Goal: Task Accomplishment & Management: Use online tool/utility

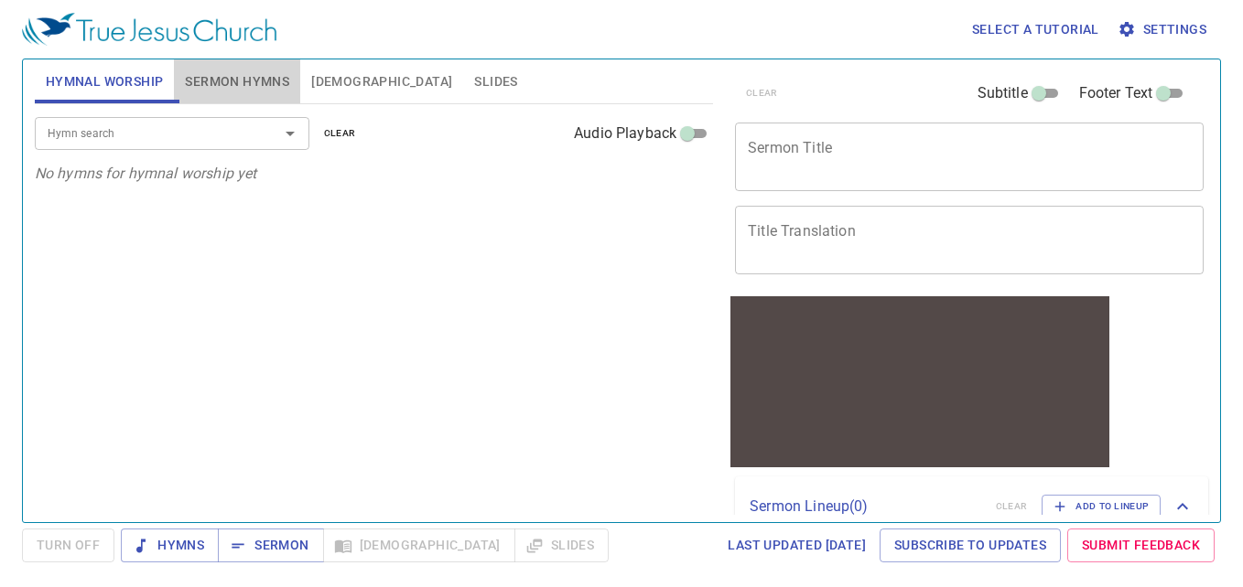
click at [266, 84] on span "Sermon Hymns" at bounding box center [237, 81] width 104 height 23
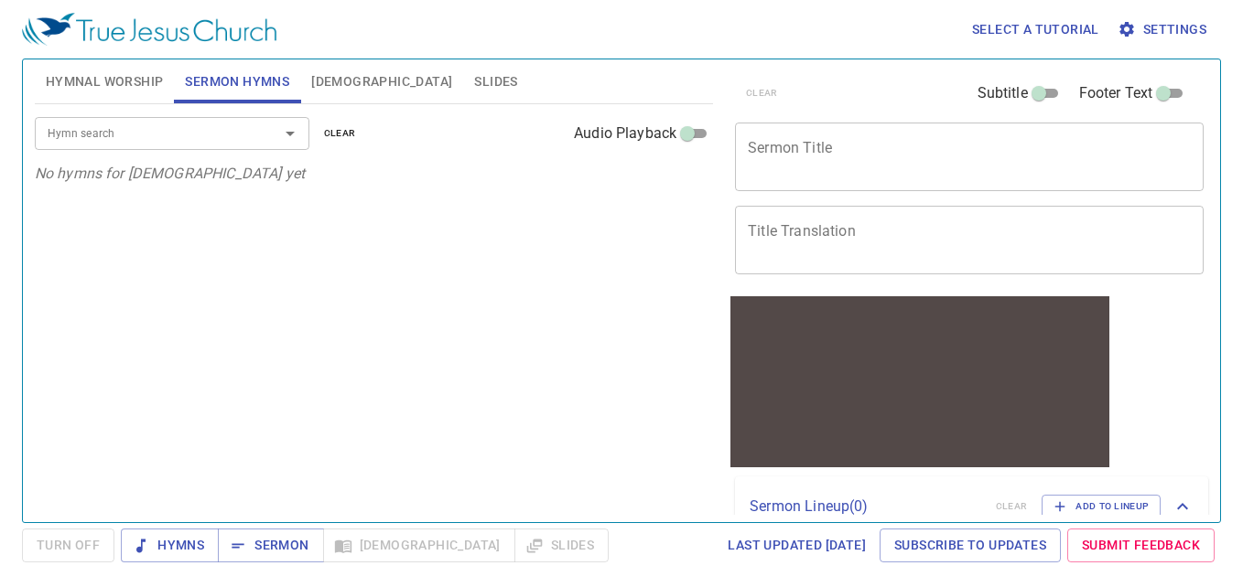
click at [122, 81] on span "Hymnal Worship" at bounding box center [105, 81] width 118 height 23
click at [474, 83] on span "Slides" at bounding box center [495, 81] width 43 height 23
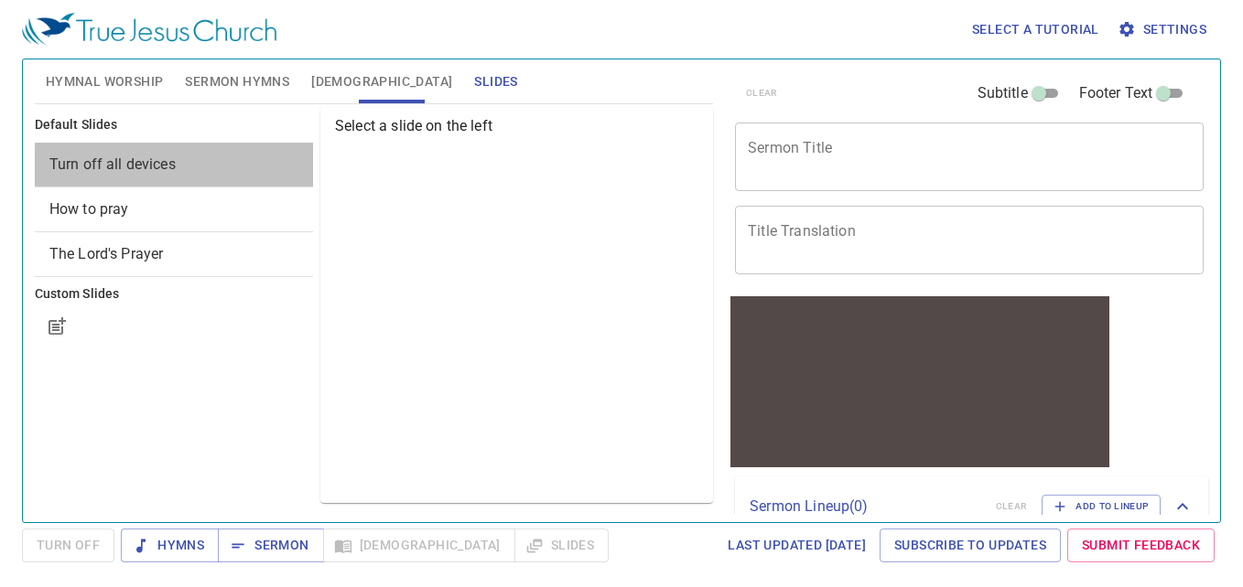
click at [270, 164] on span "Turn off all devices" at bounding box center [173, 165] width 249 height 22
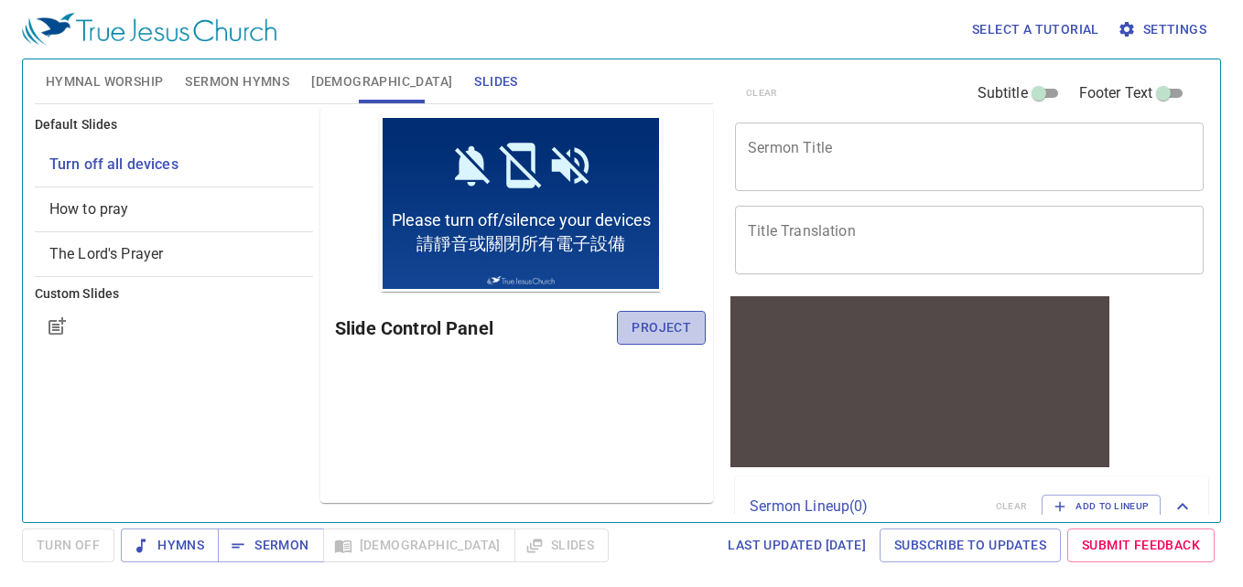
click at [685, 325] on span "Project" at bounding box center [660, 328] width 59 height 23
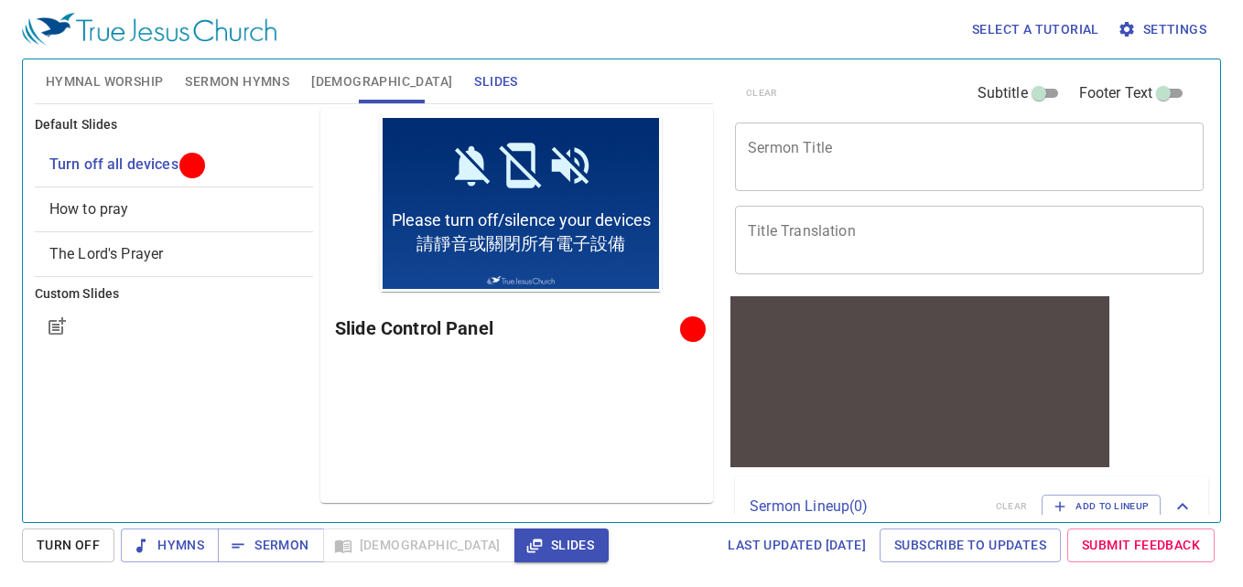
click at [193, 427] on div "Default Slides Turn off all devices How to pray The Lord's Prayer Custom Slides" at bounding box center [173, 305] width 285 height 403
click at [1129, 35] on icon "button" at bounding box center [1126, 29] width 18 height 18
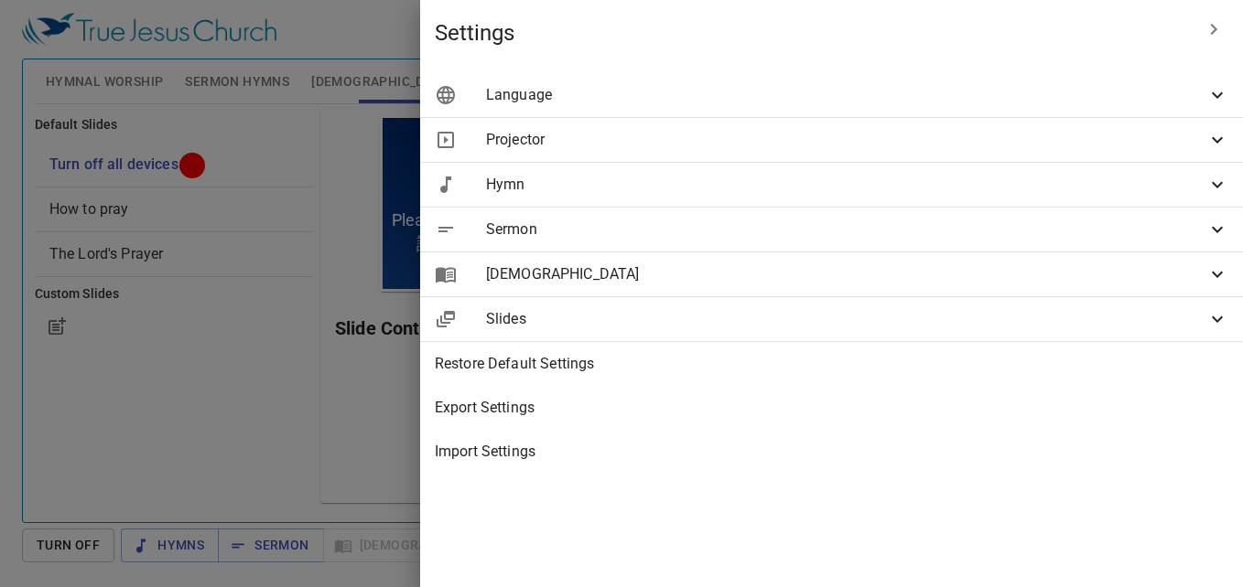
click at [975, 94] on span "Language" at bounding box center [846, 95] width 720 height 22
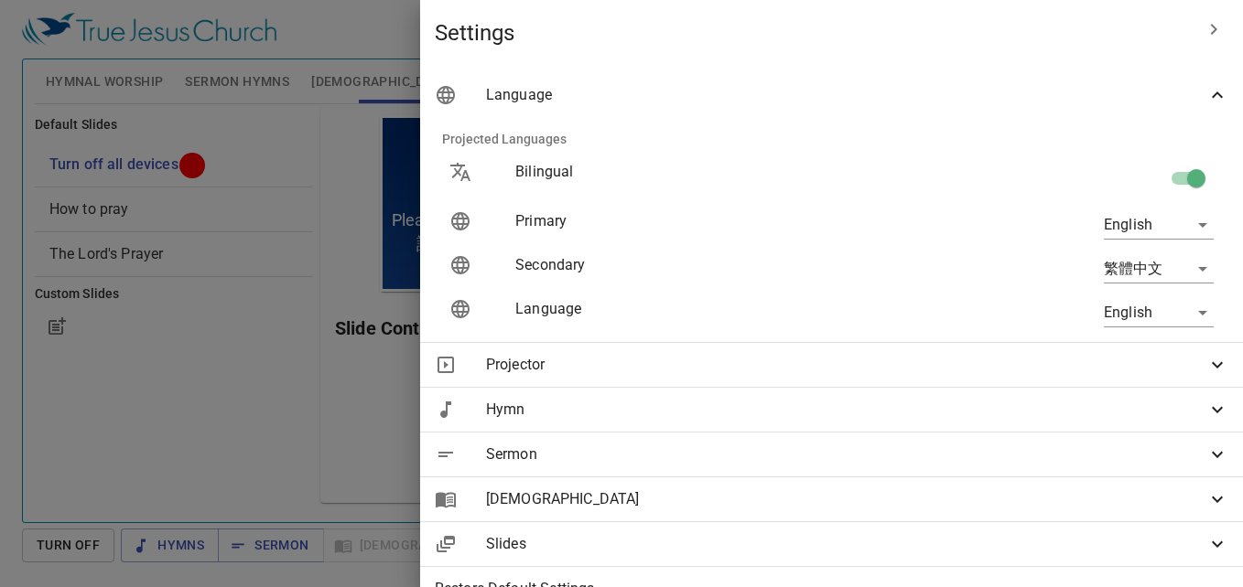
click at [1117, 226] on body "Select a tutorial Settings Hymnal Worship Sermon Hymns Bible Slides Hymn search…" at bounding box center [621, 293] width 1243 height 587
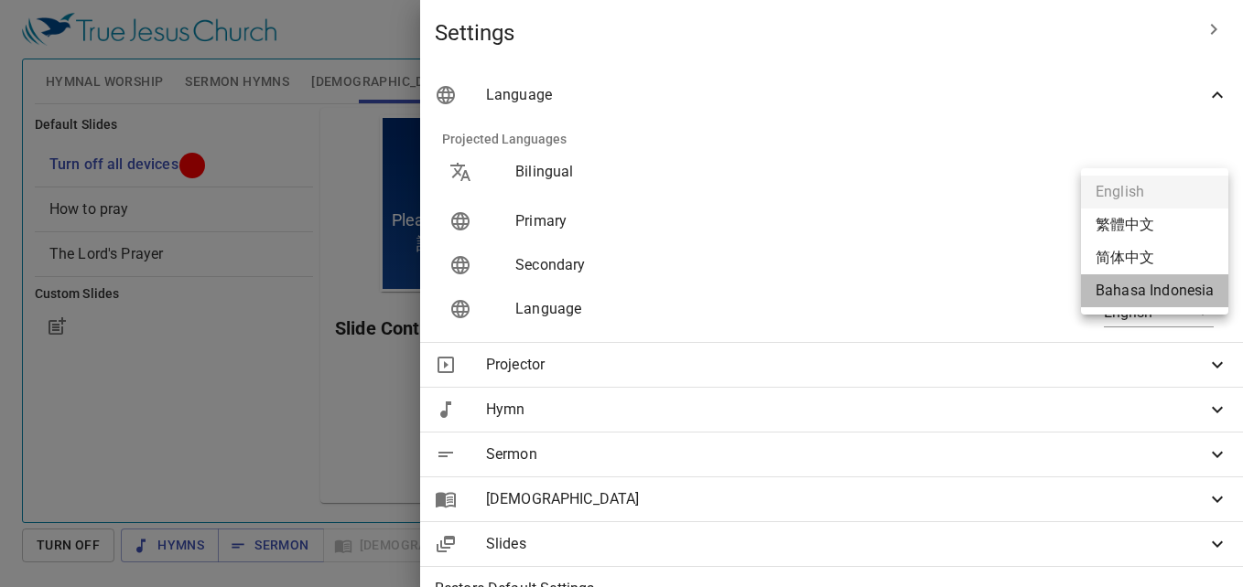
click at [1114, 284] on li "Bahasa Indonesia" at bounding box center [1154, 291] width 147 height 33
type input "id"
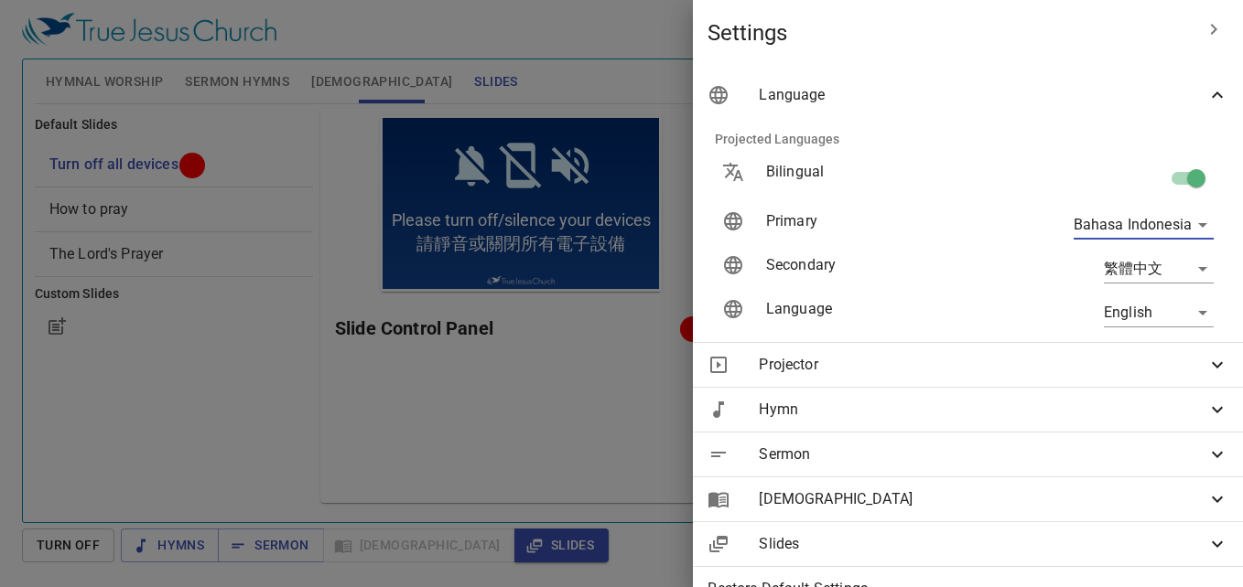
click at [1116, 309] on body "Select a tutorial Settings Hymnal Worship Sermon Hymns Bible Slides Hymn search…" at bounding box center [621, 293] width 1243 height 587
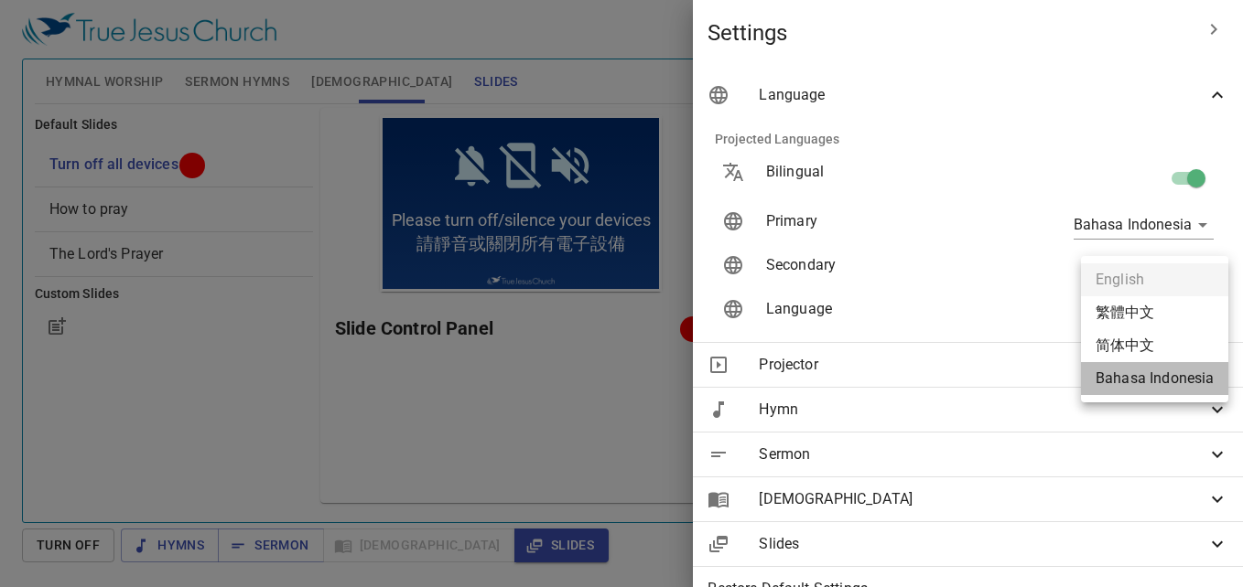
click at [1138, 382] on li "Bahasa Indonesia" at bounding box center [1154, 378] width 147 height 33
type input "id"
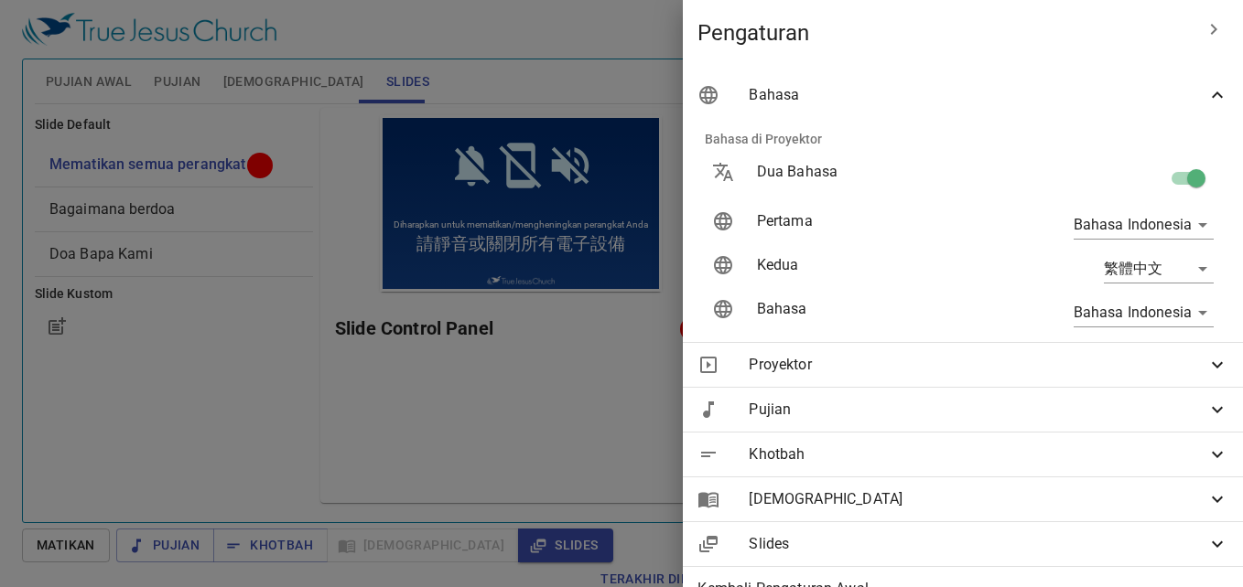
click at [593, 379] on div at bounding box center [621, 293] width 1243 height 587
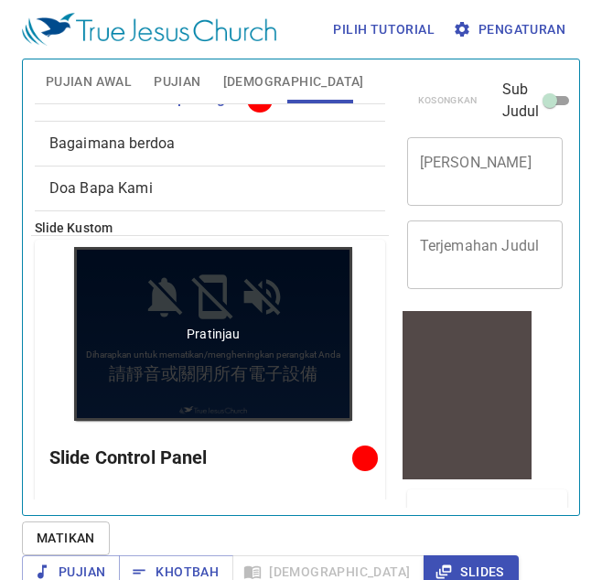
scroll to position [65, 0]
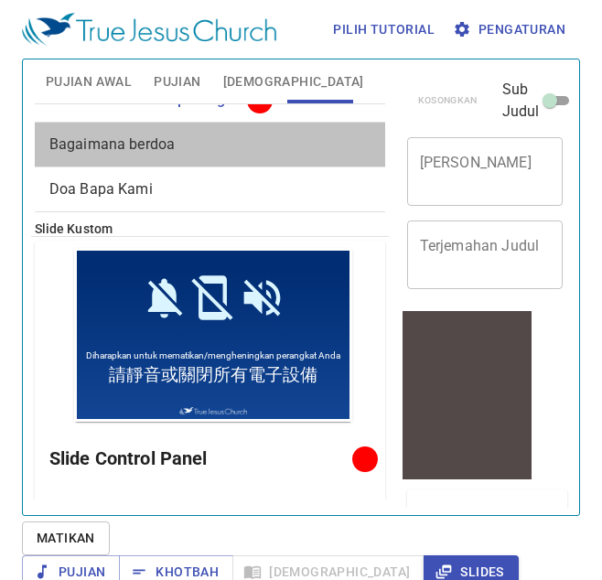
click at [211, 155] on span "Bagaimana berdoa" at bounding box center [209, 145] width 321 height 22
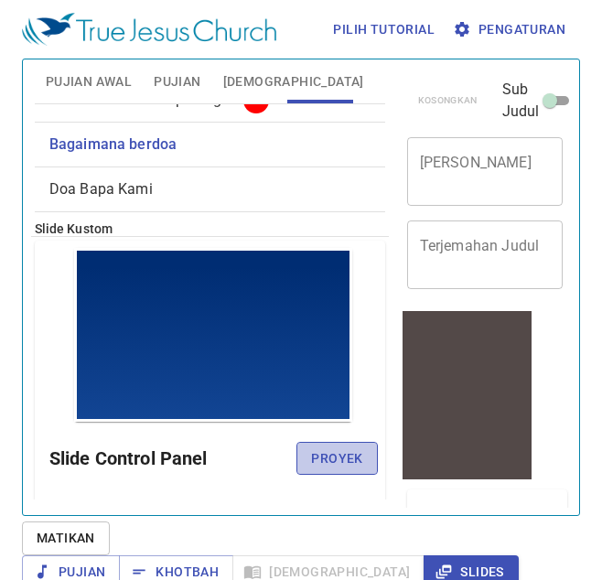
click at [342, 459] on span "Proyek" at bounding box center [336, 458] width 51 height 23
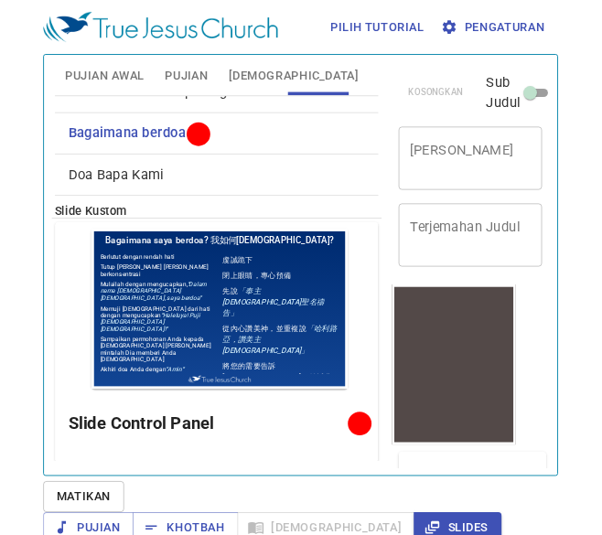
scroll to position [0, 0]
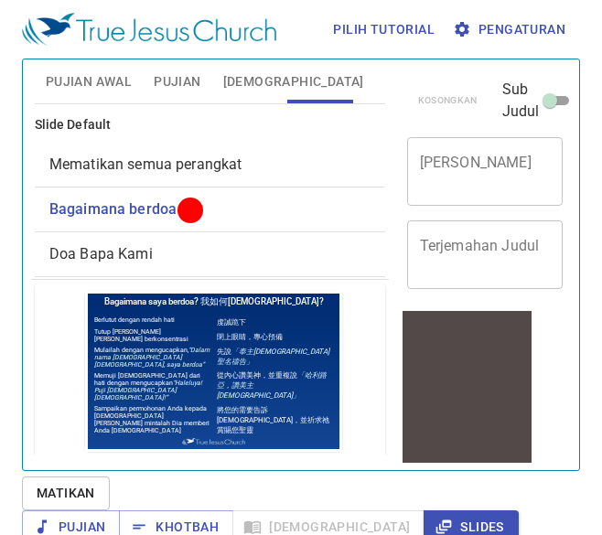
click at [248, 169] on span "Mematikan semua perangkat" at bounding box center [209, 165] width 321 height 22
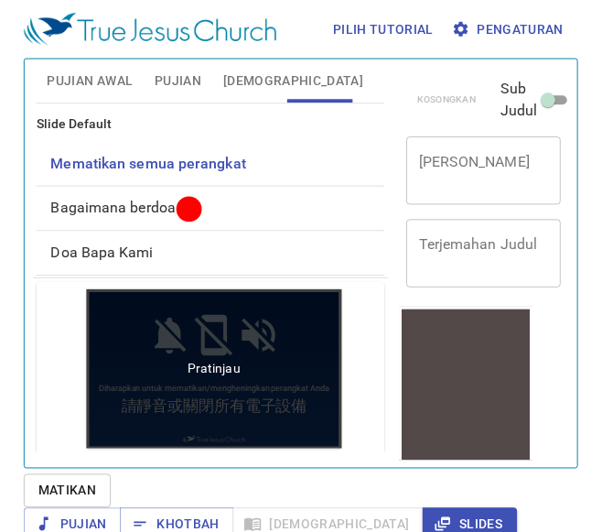
scroll to position [176, 0]
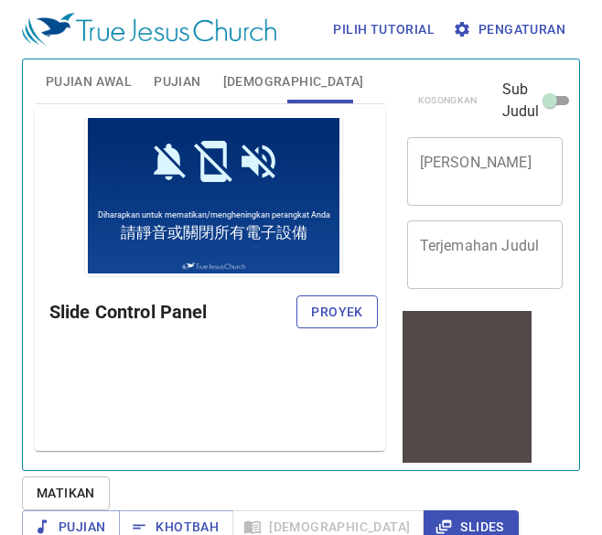
click at [316, 318] on span "Proyek" at bounding box center [336, 312] width 51 height 23
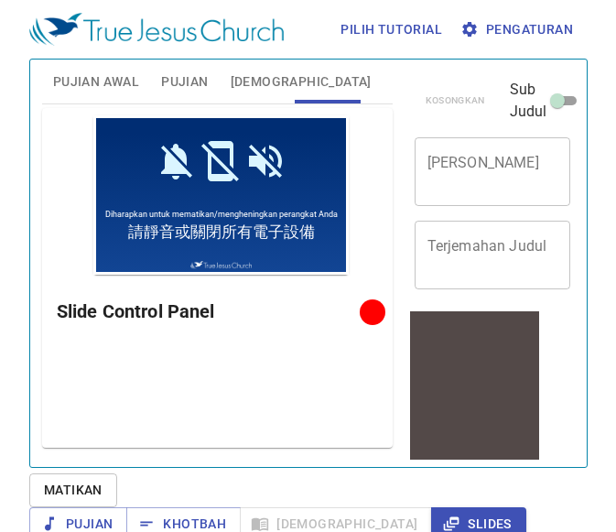
scroll to position [174, 0]
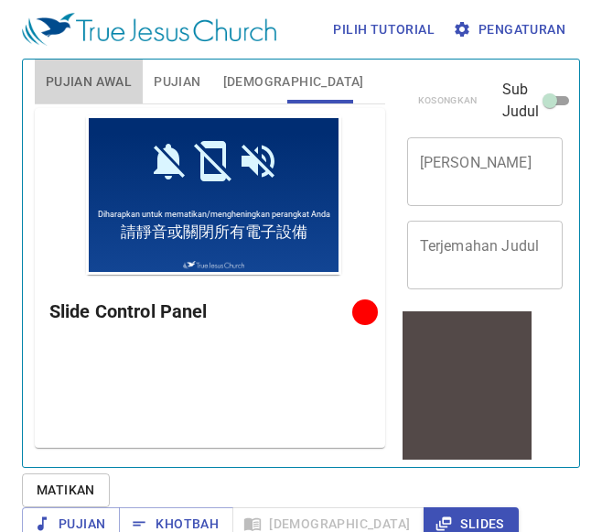
click at [70, 86] on span "Pujian Awal" at bounding box center [89, 81] width 86 height 23
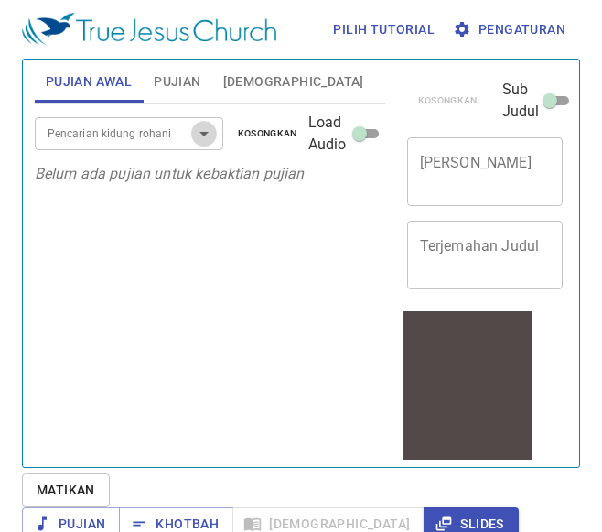
click at [211, 136] on icon "Open" at bounding box center [204, 134] width 22 height 22
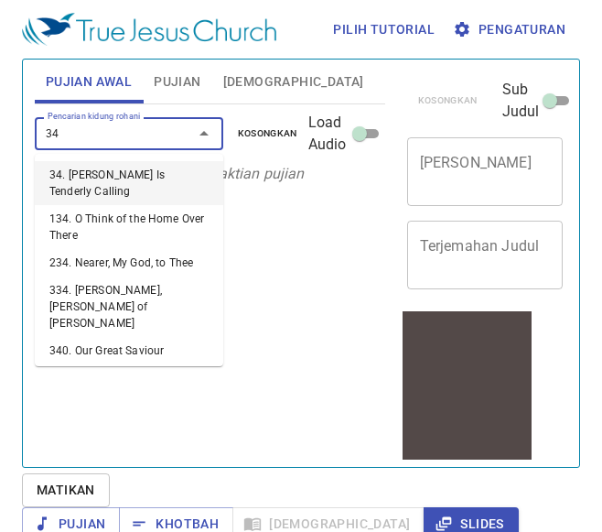
type input "345"
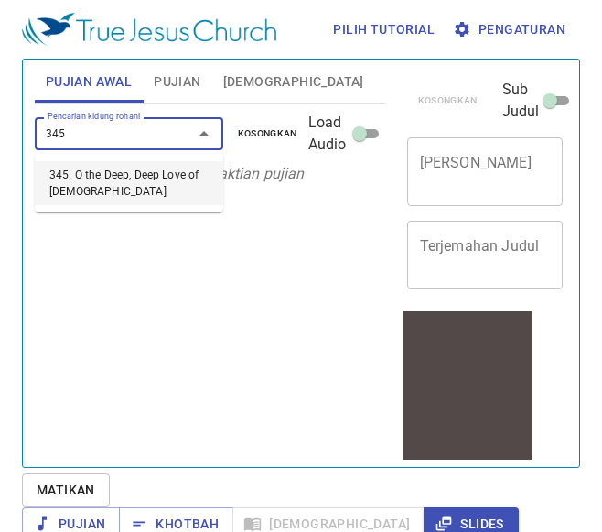
click at [173, 179] on li "345. O the Deep, Deep Love of [DEMOGRAPHIC_DATA]" at bounding box center [129, 183] width 188 height 44
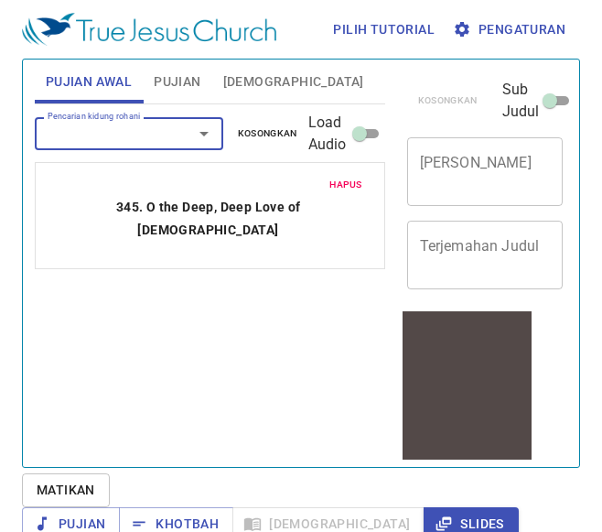
click at [180, 135] on div at bounding box center [191, 134] width 48 height 26
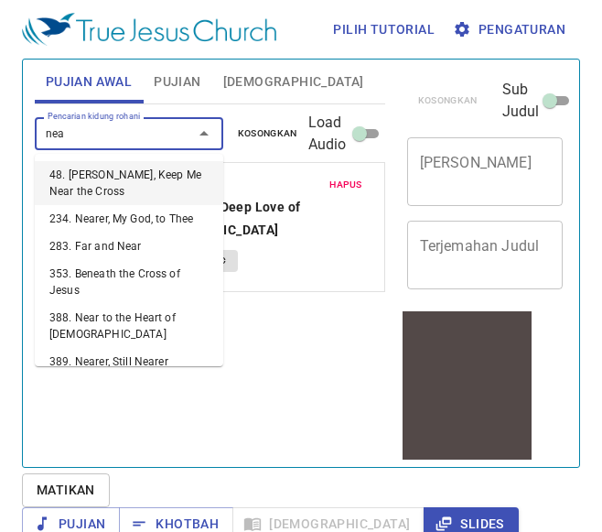
type input "near"
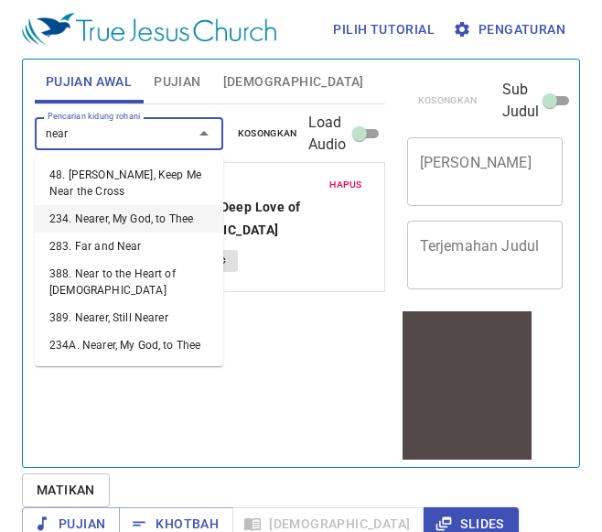
click at [156, 216] on li "234. Nearer, My God, to Thee" at bounding box center [129, 218] width 188 height 27
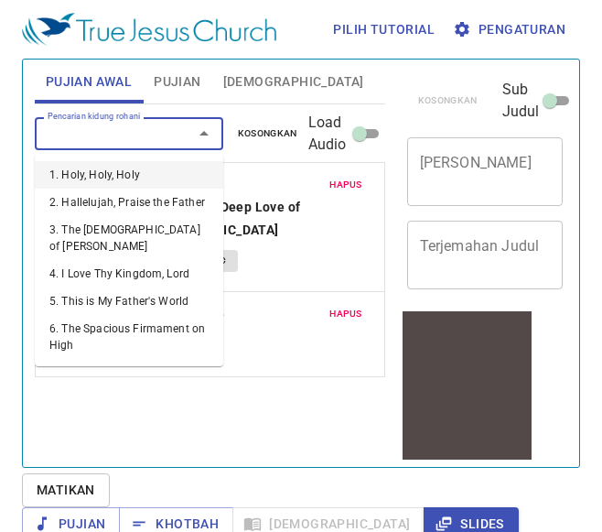
click at [158, 135] on input "Pencarian kidung rohani" at bounding box center [102, 133] width 124 height 21
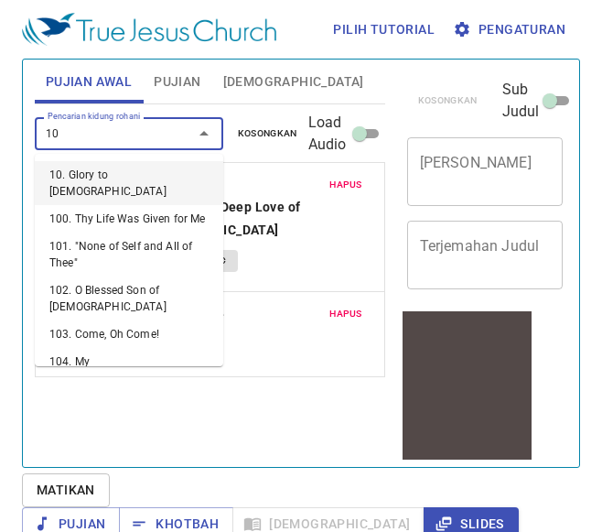
type input "104"
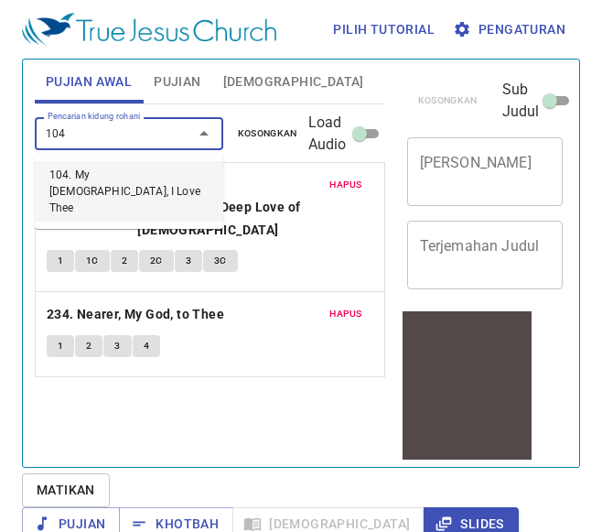
click at [150, 168] on li "104. My [DEMOGRAPHIC_DATA], I Love Thee" at bounding box center [129, 191] width 188 height 60
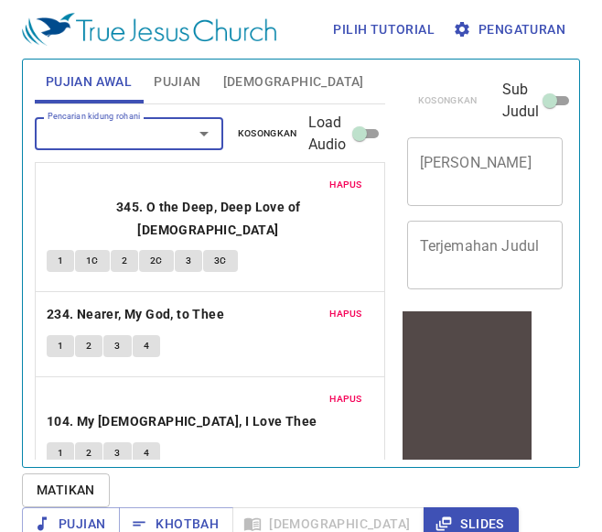
click at [164, 81] on span "Pujian" at bounding box center [177, 81] width 47 height 23
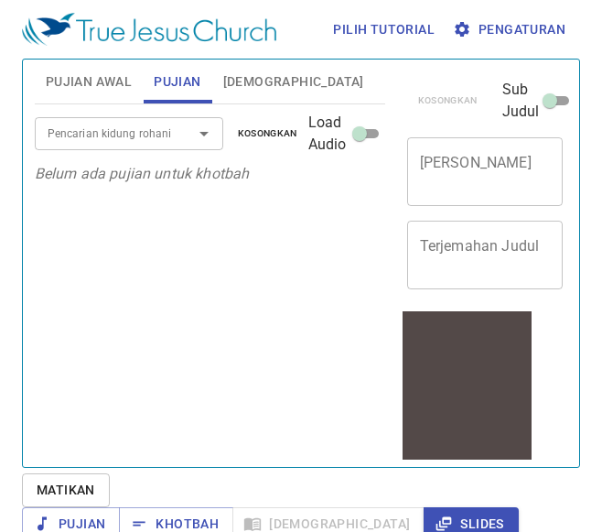
click at [205, 131] on icon "Open" at bounding box center [204, 134] width 22 height 22
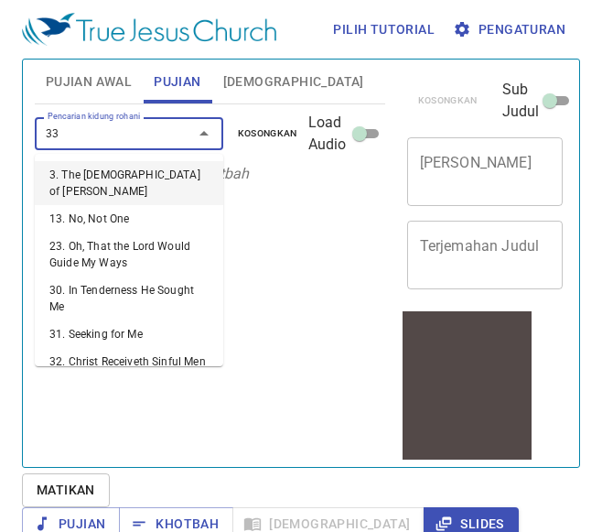
type input "333"
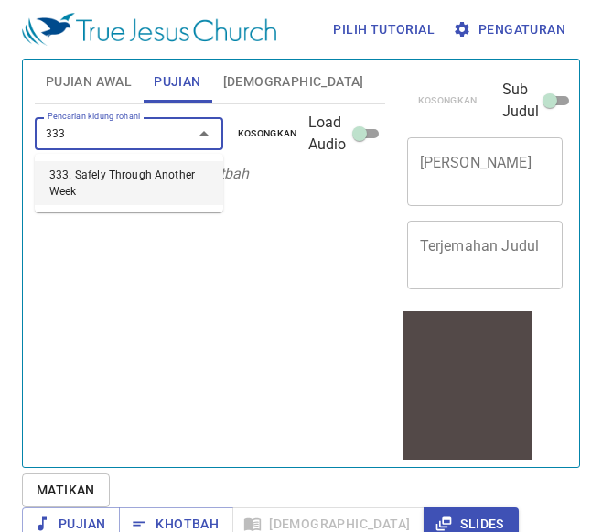
click at [169, 172] on li "333. Safely Through Another Week" at bounding box center [129, 183] width 188 height 44
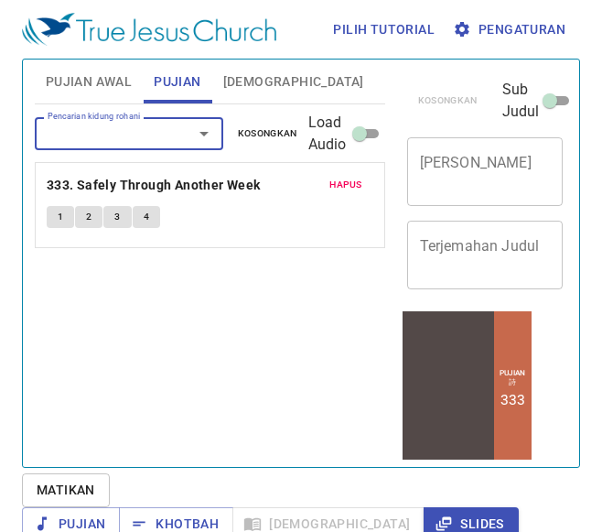
click at [517, 31] on span "Pengaturan" at bounding box center [511, 29] width 109 height 23
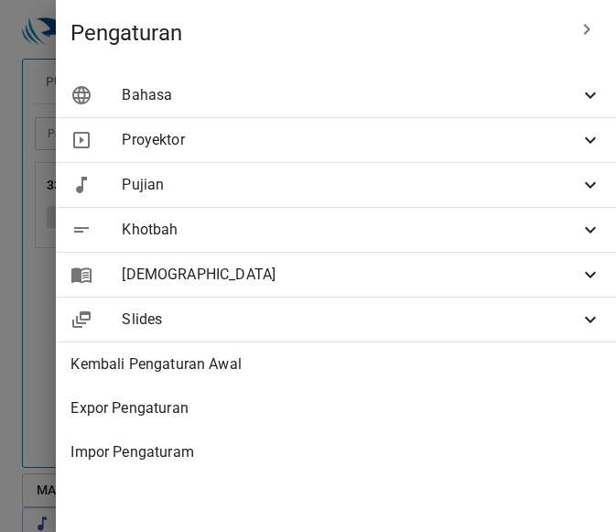
click at [307, 232] on span "Khotbah" at bounding box center [351, 230] width 458 height 22
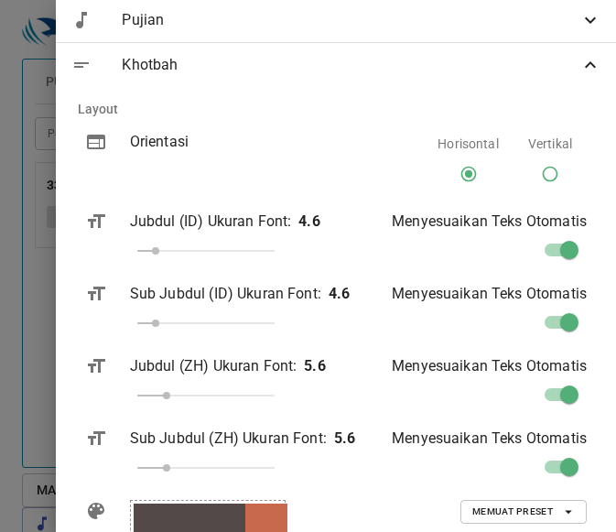
scroll to position [167, 0]
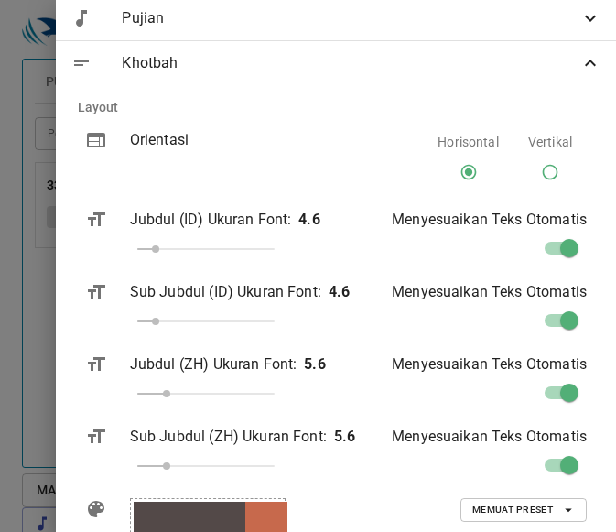
click at [525, 382] on input "checkbox" at bounding box center [569, 396] width 104 height 35
checkbox input "true"
click at [540, 501] on span "Memuat Preset" at bounding box center [523, 509] width 102 height 16
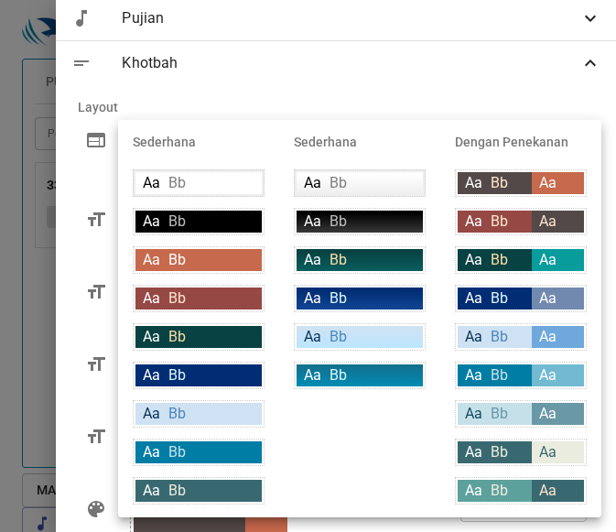
scroll to position [382, 0]
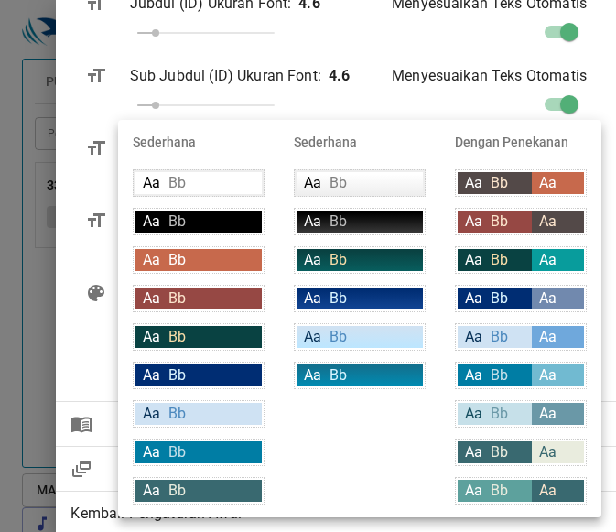
drag, startPoint x: 502, startPoint y: 287, endPoint x: 329, endPoint y: 101, distance: 254.5
click at [329, 101] on div at bounding box center [308, 266] width 616 height 532
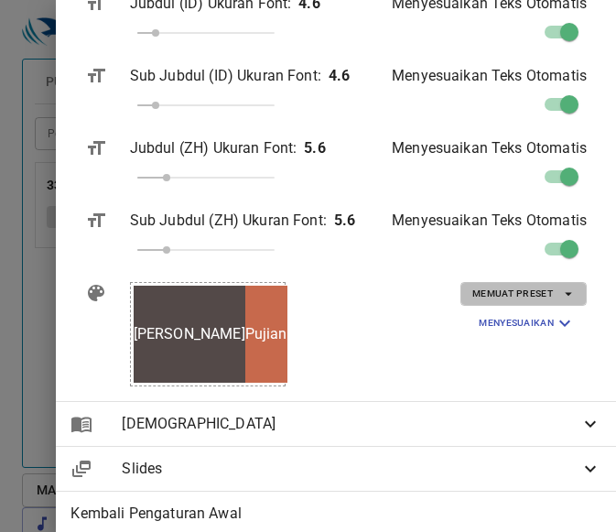
click at [498, 290] on span "Memuat Preset" at bounding box center [523, 293] width 102 height 16
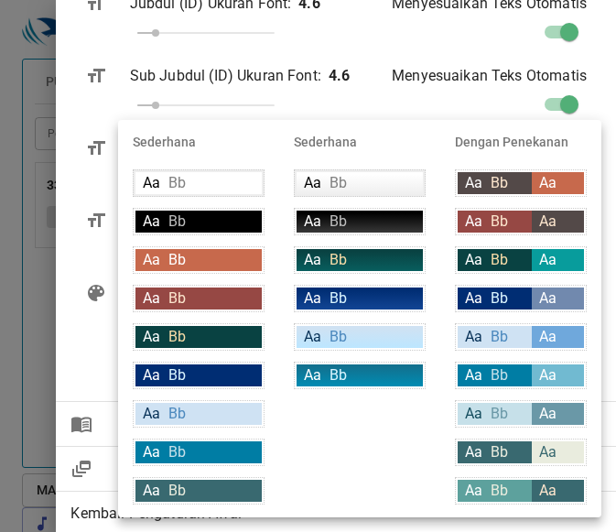
click at [518, 294] on div "Aa Bb" at bounding box center [495, 298] width 74 height 22
type input "#002d73"
type input "#daf5ff"
type input "#7189ae"
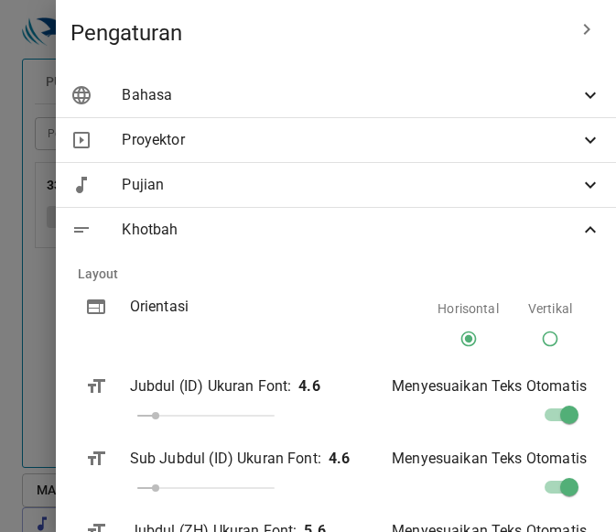
scroll to position [52, 0]
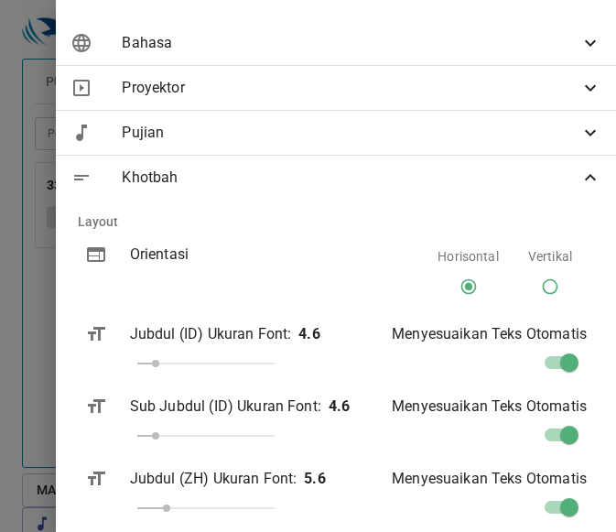
click at [535, 178] on span "Khotbah" at bounding box center [351, 178] width 458 height 22
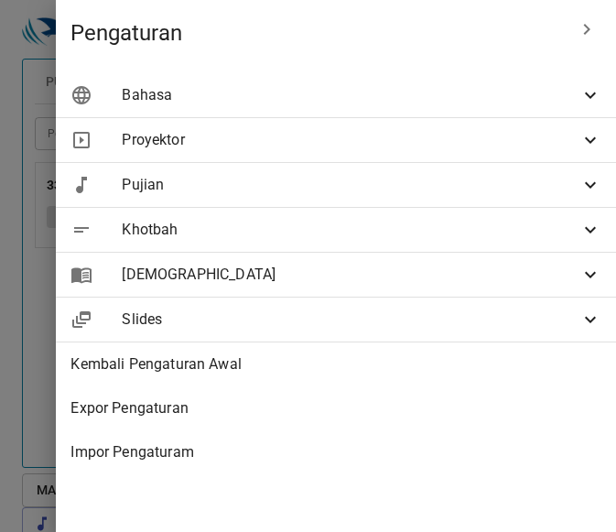
scroll to position [0, 0]
click at [447, 180] on span "Pujian" at bounding box center [351, 185] width 458 height 22
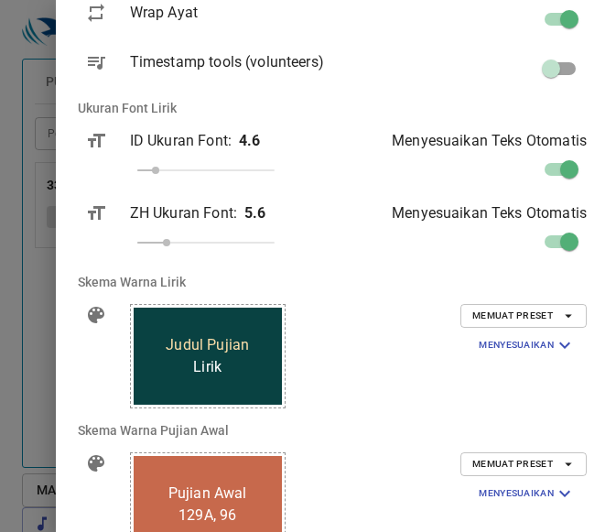
scroll to position [425, 0]
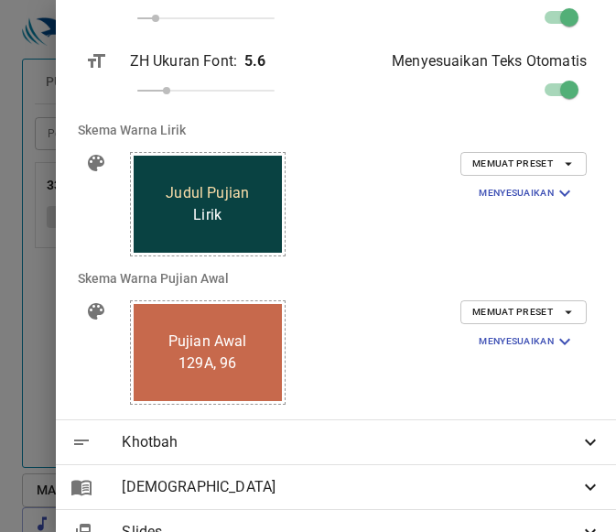
click at [494, 320] on span "Memuat Preset" at bounding box center [523, 312] width 102 height 16
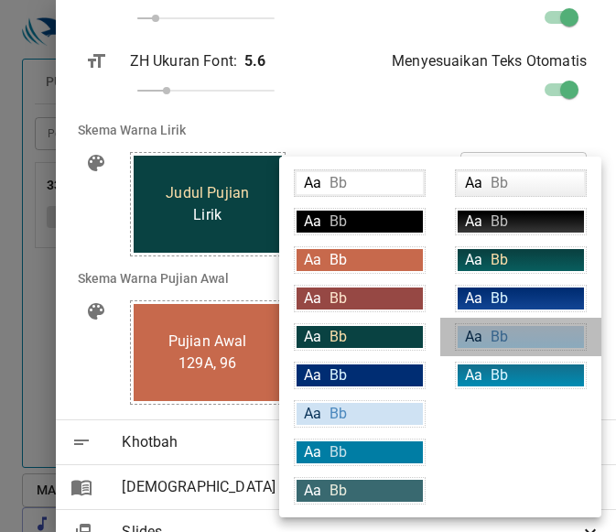
click at [497, 328] on span "Bb" at bounding box center [498, 336] width 17 height 17
type input "linear-gradient(180deg, rgba(207,226,243,1) 10%, rgba(188,230,255,1) 100%)"
type input "#063056"
type input "#4c89be"
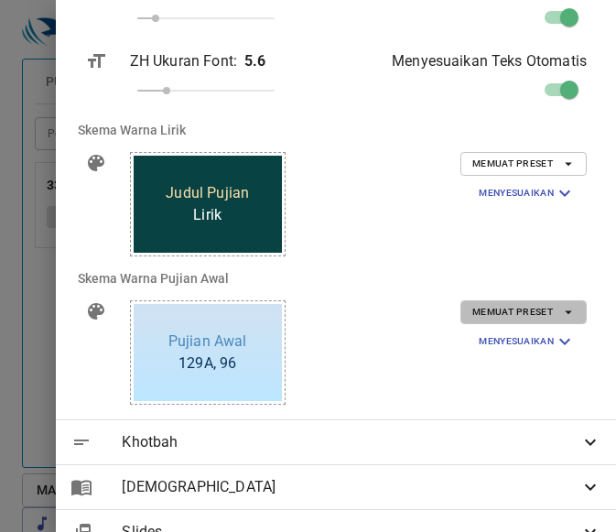
click at [522, 312] on span "Memuat Preset" at bounding box center [523, 312] width 102 height 16
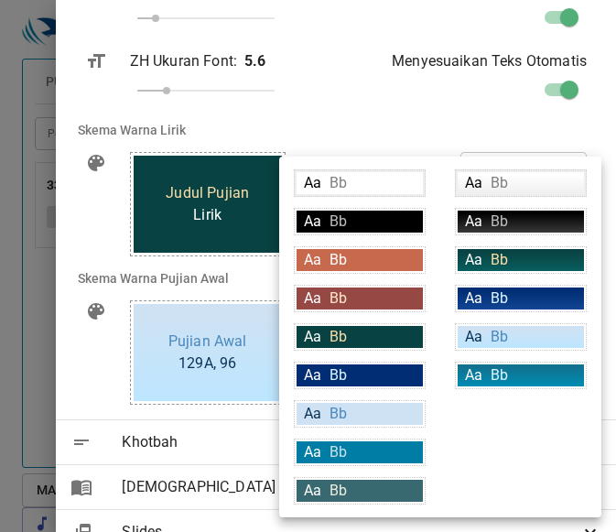
click at [384, 369] on div "Aa Bb" at bounding box center [359, 375] width 126 height 22
type input "#002d73"
type input "#ffffff"
type input "#daf5ff"
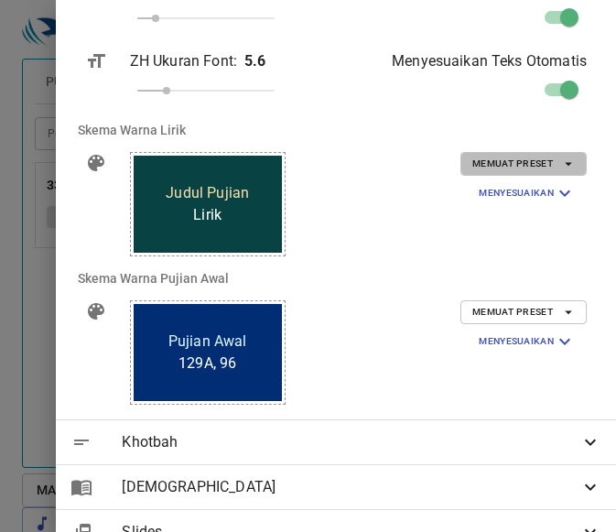
click at [487, 158] on span "Memuat Preset" at bounding box center [523, 164] width 102 height 16
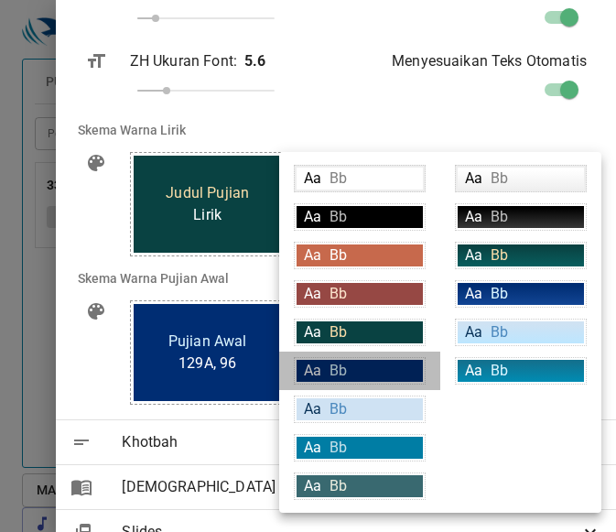
click at [361, 376] on div "Aa Bb" at bounding box center [359, 371] width 126 height 22
type input "#002d73"
type input "#daf5ff"
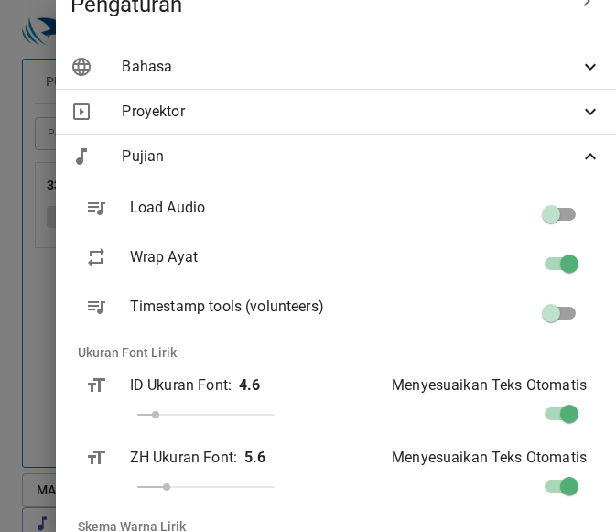
scroll to position [0, 0]
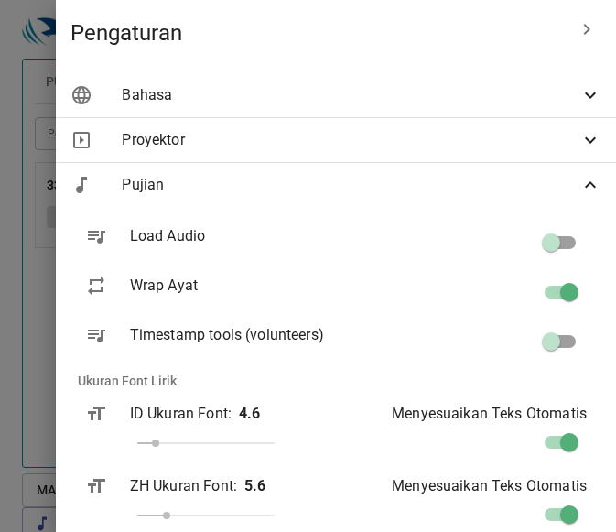
click at [533, 174] on span "Pujian" at bounding box center [351, 185] width 458 height 22
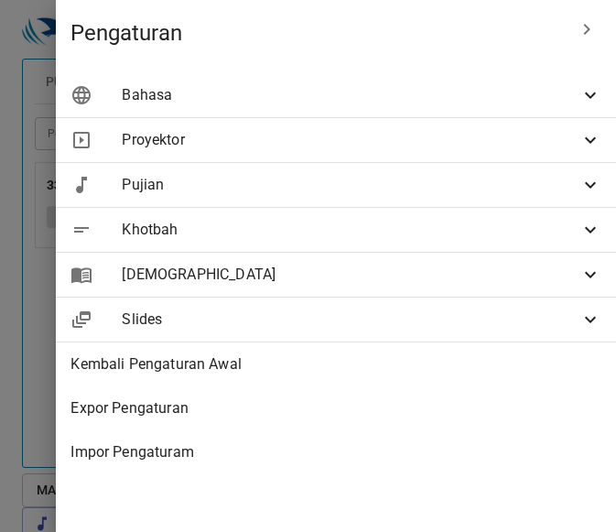
click at [510, 275] on span "[DEMOGRAPHIC_DATA]" at bounding box center [351, 275] width 458 height 22
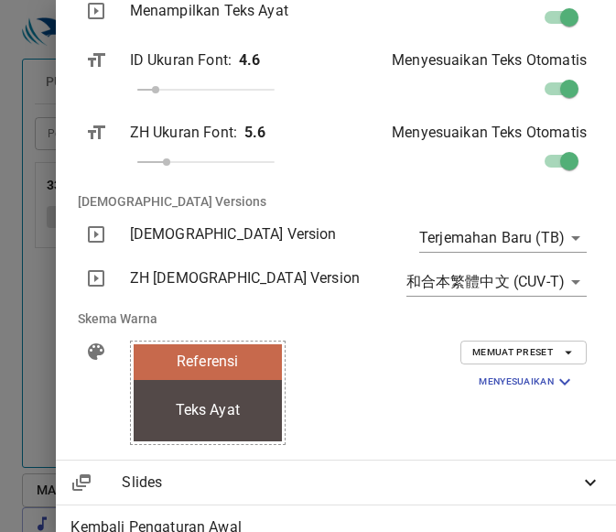
scroll to position [382, 0]
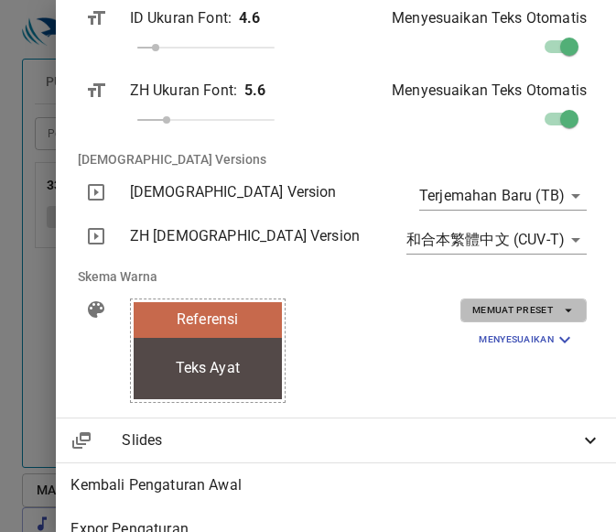
click at [509, 303] on span "Memuat Preset" at bounding box center [523, 310] width 102 height 16
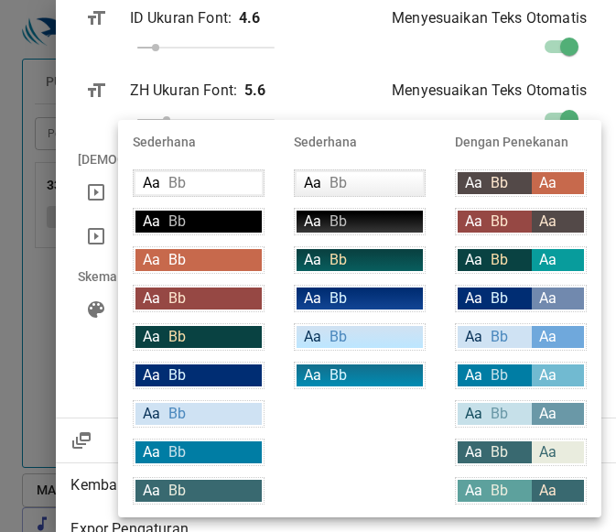
click at [173, 378] on span "Bb" at bounding box center [176, 374] width 17 height 17
type input "#002d73"
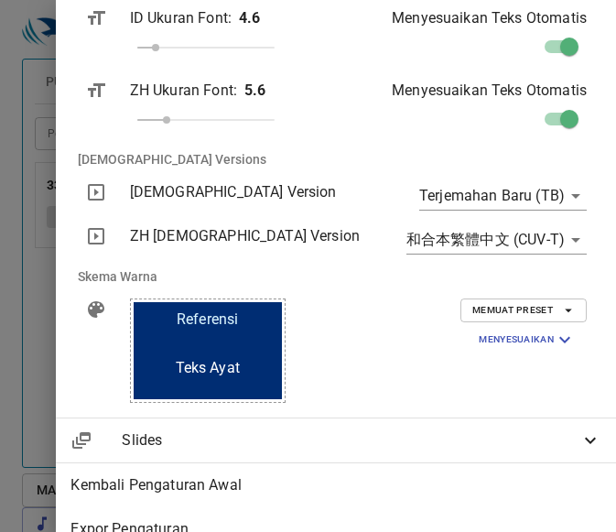
scroll to position [0, 0]
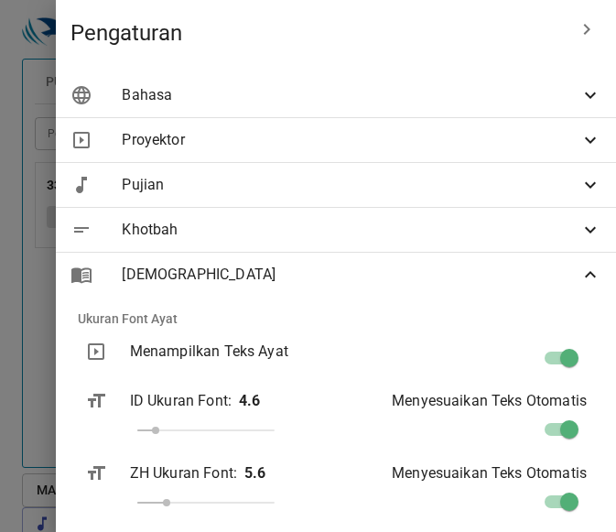
click at [434, 278] on span "Alkitab" at bounding box center [351, 275] width 458 height 22
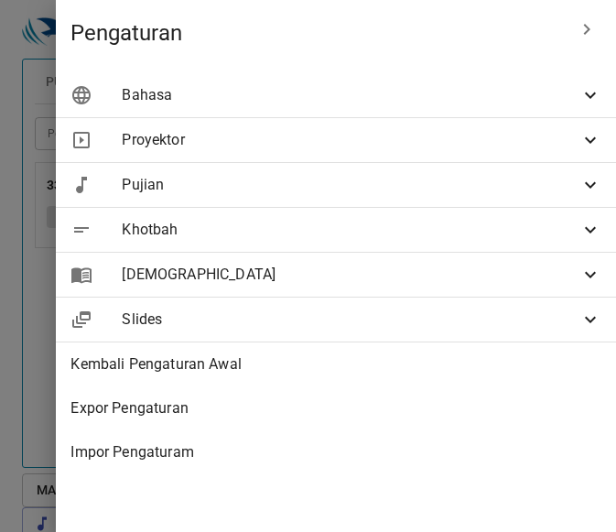
click at [0, 0] on div "Pujian" at bounding box center [0, 0] width 0 height 0
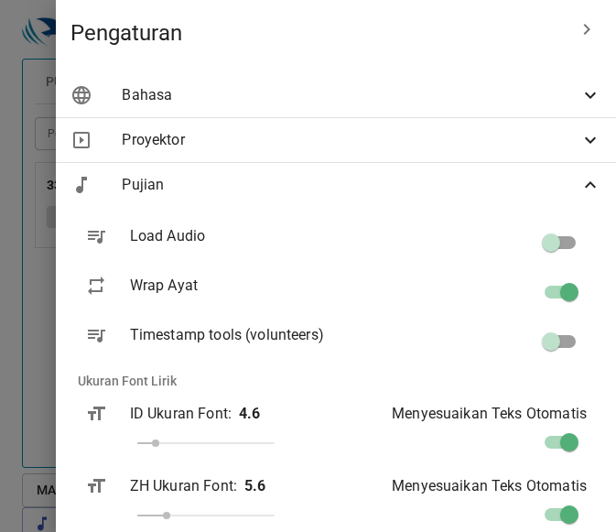
click at [0, 0] on div "Pujian" at bounding box center [0, 0] width 0 height 0
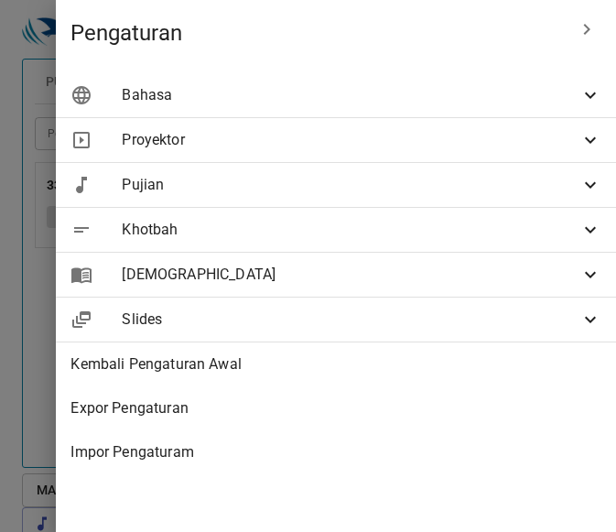
click at [342, 303] on div "Slides" at bounding box center [336, 319] width 560 height 44
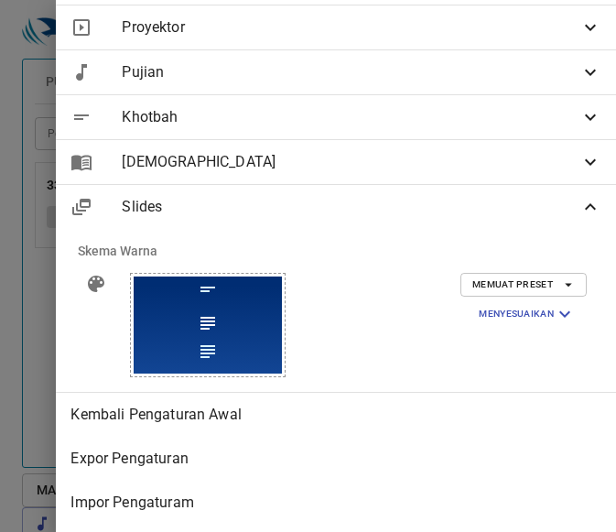
click at [361, 196] on span "Slides" at bounding box center [351, 207] width 458 height 22
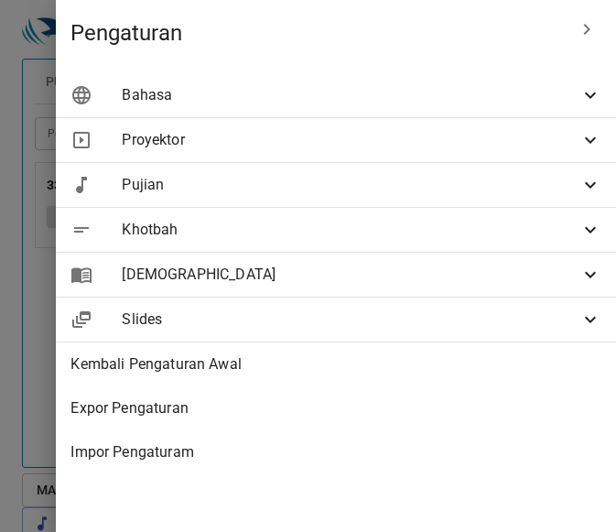
click at [411, 146] on span "Proyektor" at bounding box center [351, 140] width 458 height 22
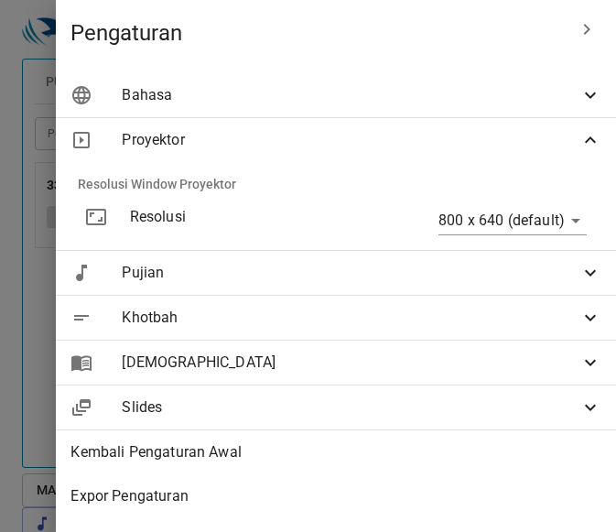
click at [89, 218] on icon at bounding box center [96, 217] width 20 height 16
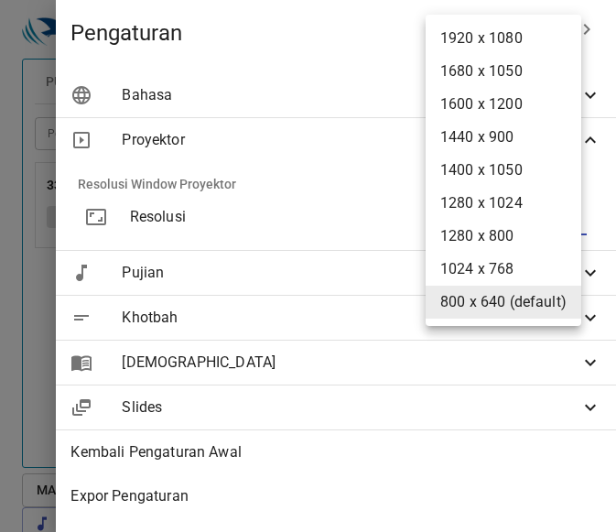
click at [552, 218] on body "Pilih tutorial Pengaturan Pujian Awal Pujian Alkitab Slides Pencarian kidung ro…" at bounding box center [308, 266] width 616 height 532
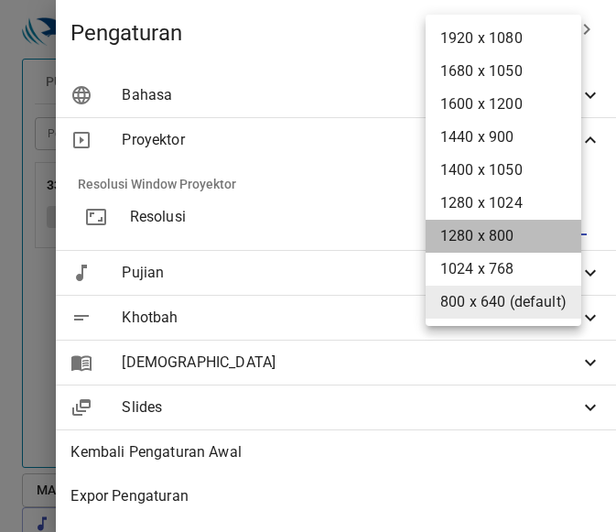
click at [558, 232] on li "1280 x 800" at bounding box center [503, 236] width 156 height 33
type input "1280 x 800"
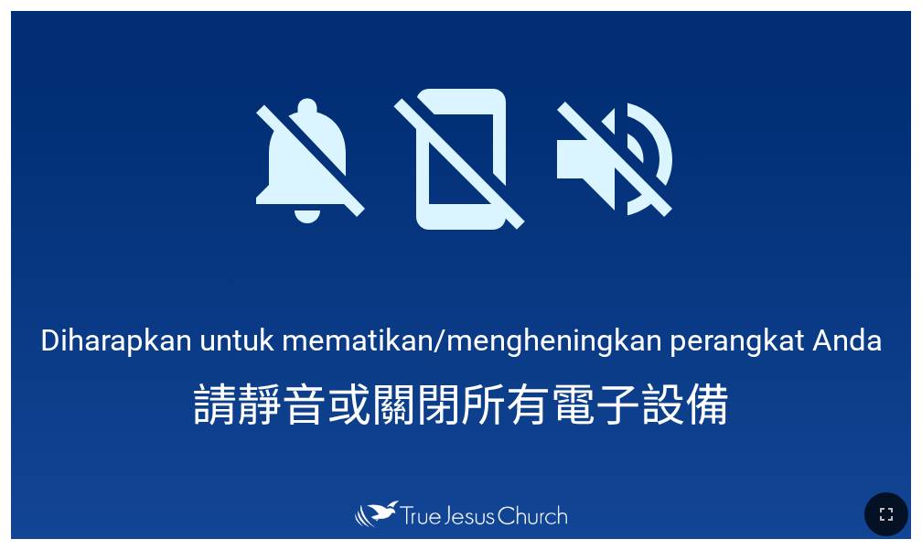
drag, startPoint x: 755, startPoint y: 331, endPoint x: 587, endPoint y: 5, distance: 366.7
click at [731, 350] on div "Diharapkan untuk mematikan/mengheningkan perangkat Anda Diharapkan untuk memati…" at bounding box center [461, 275] width 922 height 550
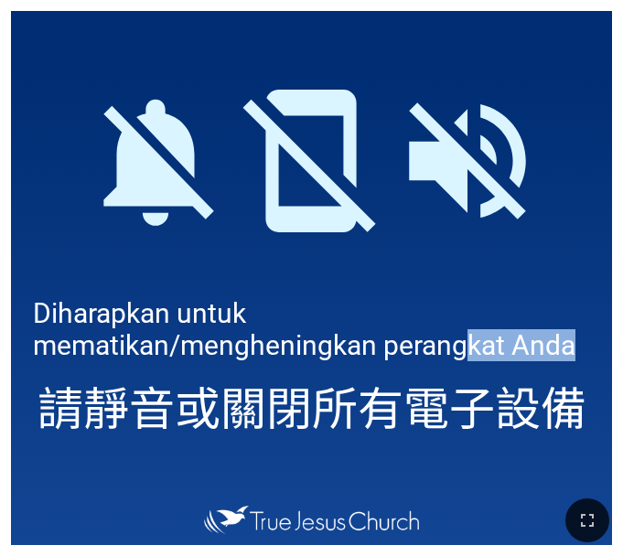
click at [109, 185] on icon at bounding box center [156, 161] width 156 height 156
click at [132, 367] on div "請靜音或關閉所有電子設備" at bounding box center [311, 406] width 601 height 78
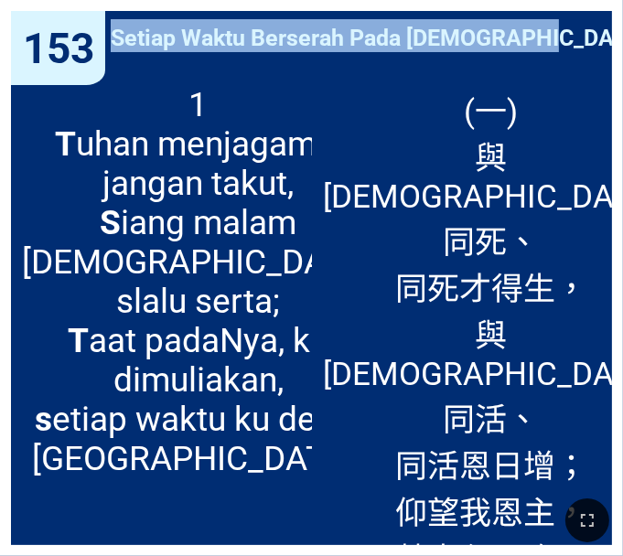
drag, startPoint x: 117, startPoint y: 38, endPoint x: 518, endPoint y: 57, distance: 401.2
click at [518, 57] on div "Setiap Waktu Berserah Pada Tuhan 時刻交託主" at bounding box center [311, 42] width 601 height 63
copy span "Setiap Waktu Berserah Pada Tuhan 時刻交託主"
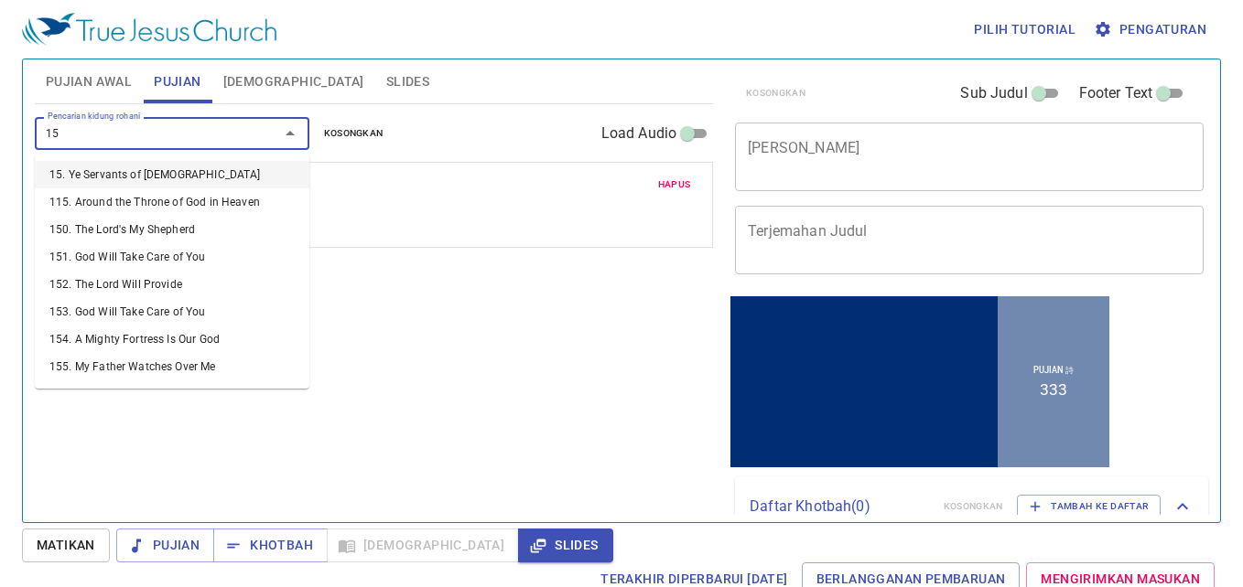
type input "153"
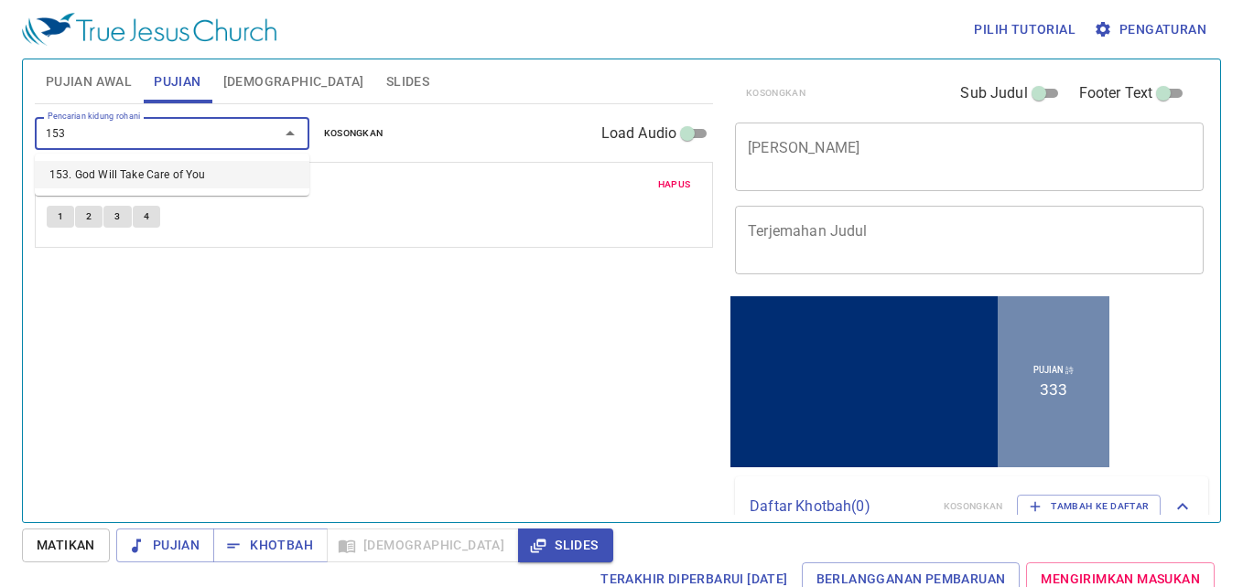
click at [0, 0] on li "153. God Will Take Care of You" at bounding box center [0, 0] width 0 height 0
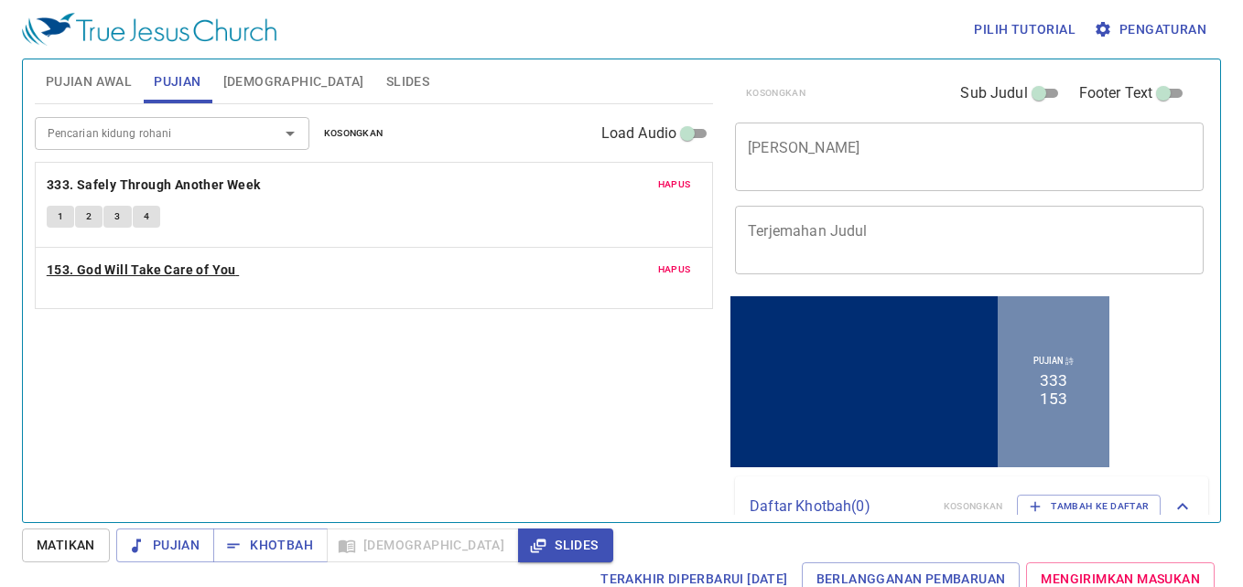
click at [228, 270] on b "153. God Will Take Care of You" at bounding box center [141, 270] width 189 height 23
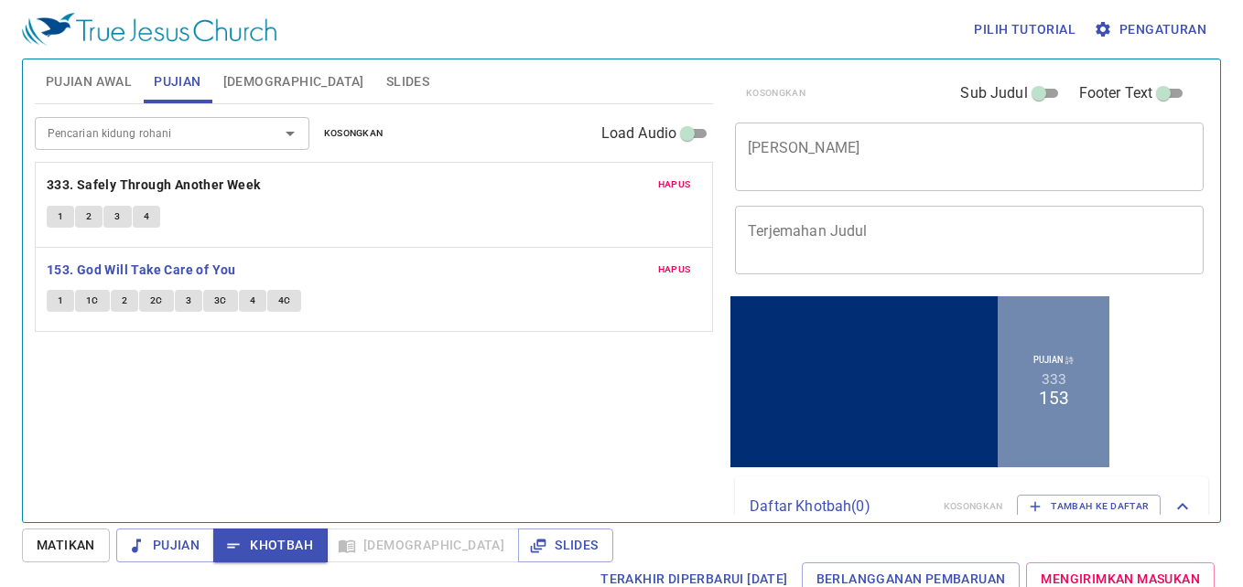
click at [56, 305] on button "1" at bounding box center [60, 301] width 27 height 22
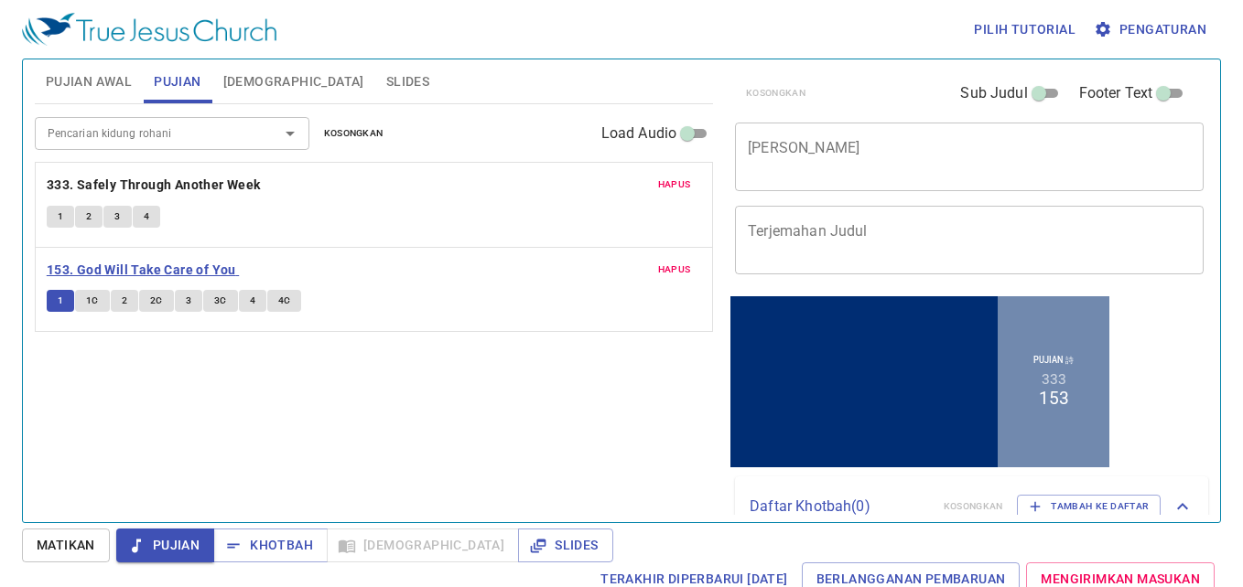
click at [110, 260] on b "153. God Will Take Care of You" at bounding box center [141, 270] width 189 height 23
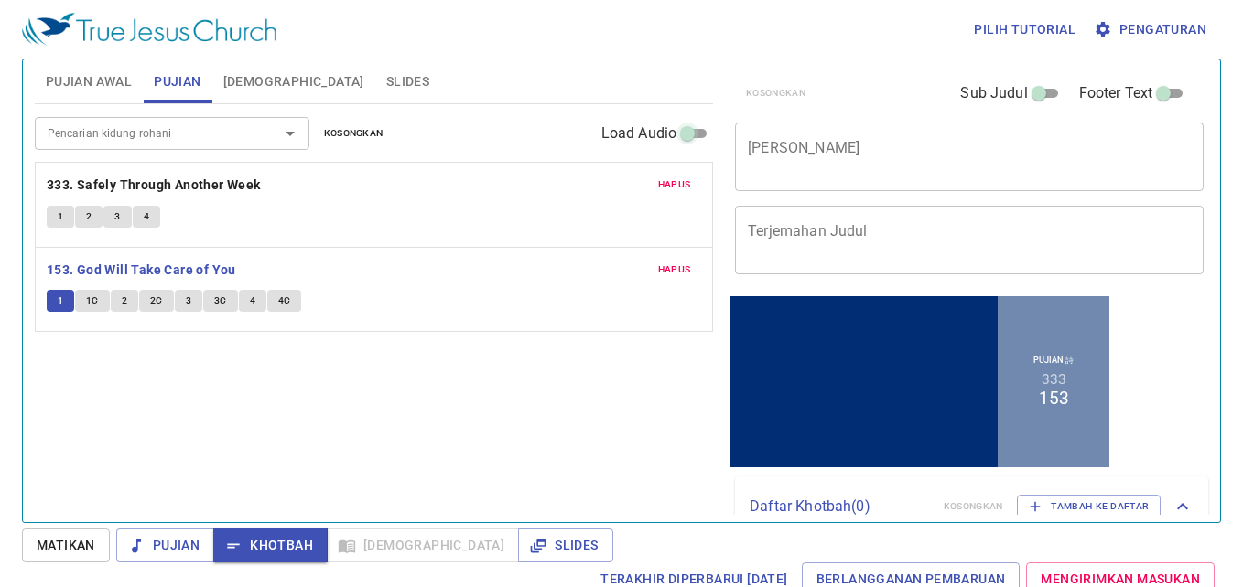
click at [695, 134] on input "Load Audio" at bounding box center [687, 137] width 66 height 22
checkbox input "true"
select select "1"
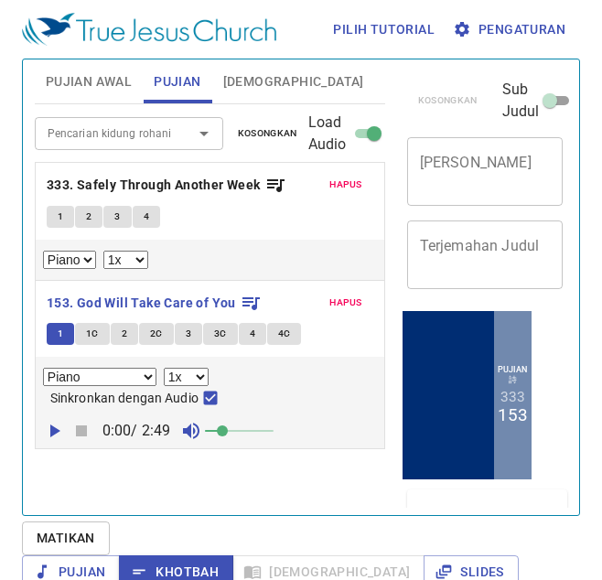
click at [59, 433] on icon "button" at bounding box center [54, 431] width 22 height 22
click at [205, 404] on input "Sinkronkan dengan Audio" at bounding box center [211, 402] width 24 height 24
checkbox input "false"
click at [59, 330] on span "1" at bounding box center [60, 334] width 5 height 16
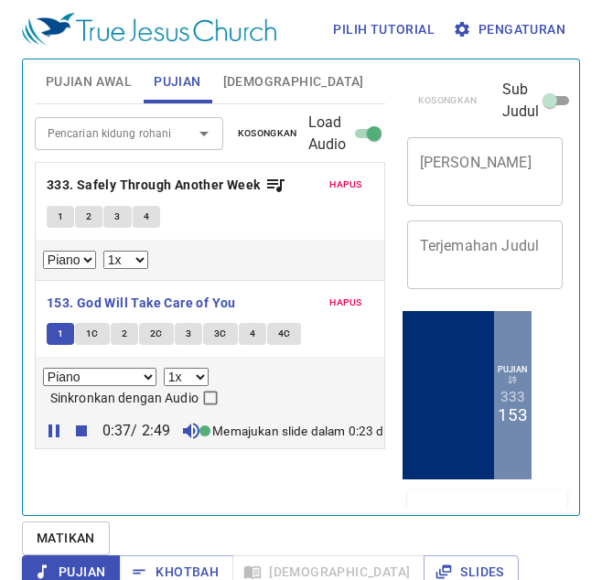
click at [93, 333] on span "1C" at bounding box center [92, 334] width 13 height 16
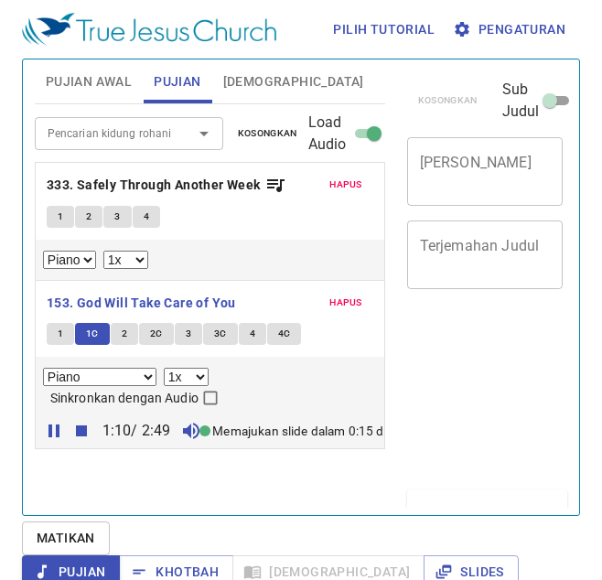
select select "1"
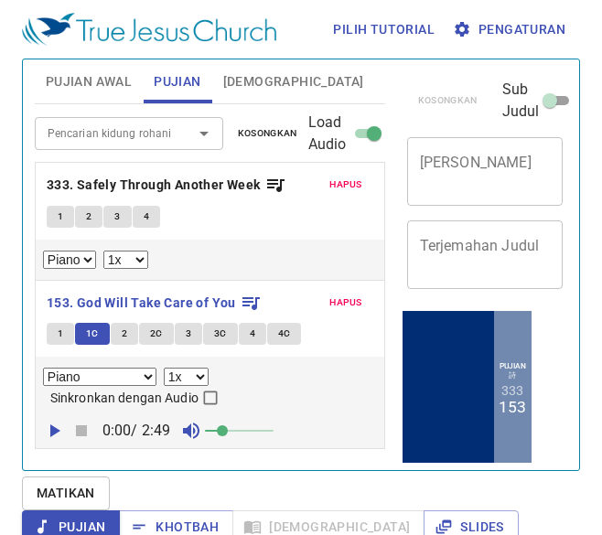
click at [63, 335] on span "1" at bounding box center [60, 334] width 5 height 16
click at [126, 296] on b "153. God Will Take Care of You" at bounding box center [141, 303] width 189 height 23
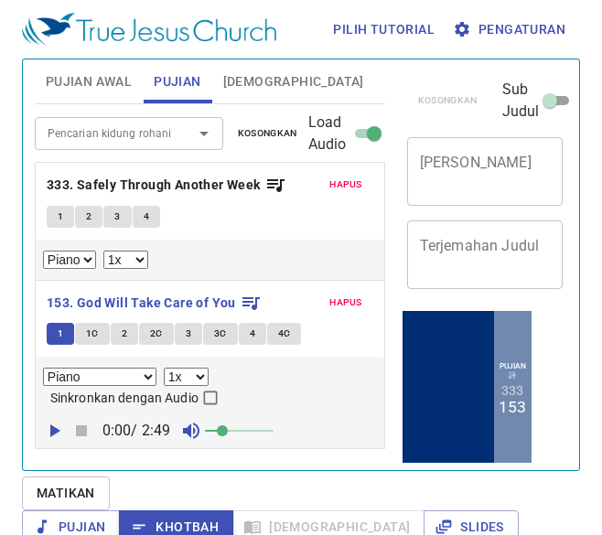
click at [64, 332] on button "1" at bounding box center [60, 334] width 27 height 22
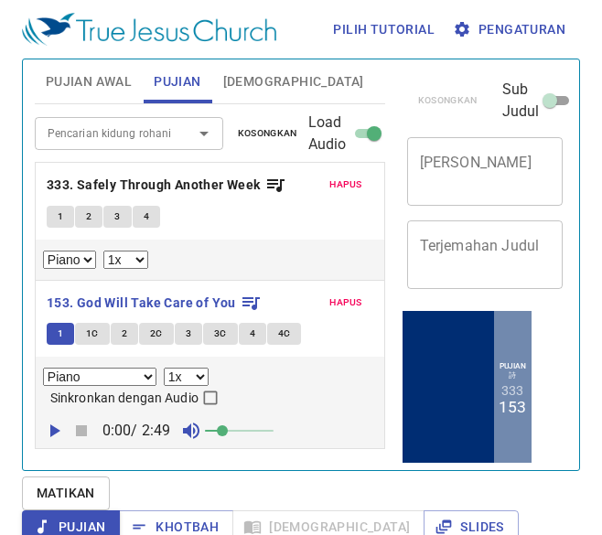
click at [490, 189] on div "x Judul Khotbah" at bounding box center [485, 171] width 156 height 69
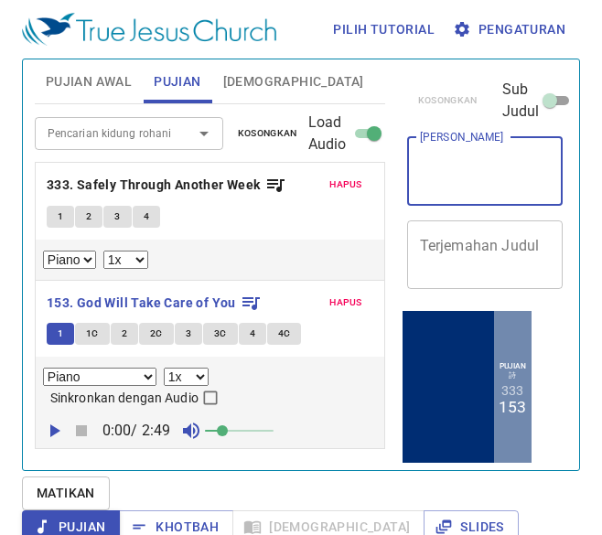
paste textarea "Setiap Waktu Berserah Pada Tuhan 時刻交託主"
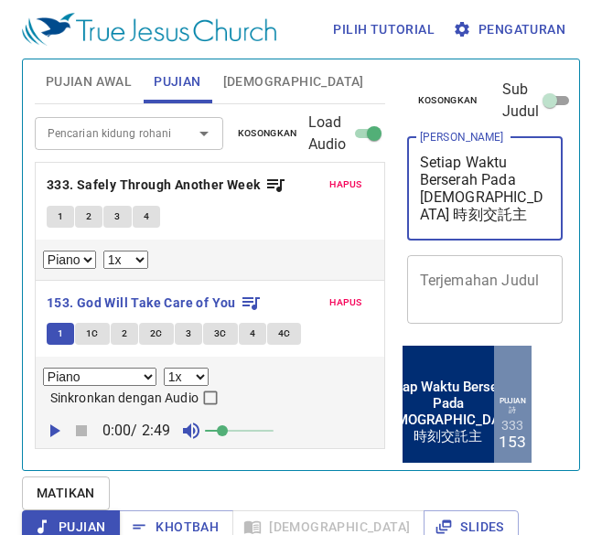
drag, startPoint x: 460, startPoint y: 197, endPoint x: 416, endPoint y: 144, distance: 68.9
click at [416, 144] on div "Setiap Waktu Berserah Pada Tuhan 時刻交託主 x Judul Khotbah" at bounding box center [485, 188] width 156 height 103
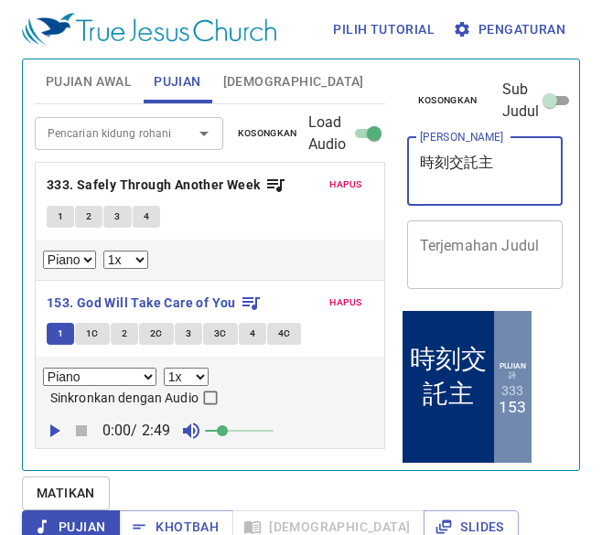
type textarea "時刻交託主"
click at [0, 0] on textarea "Terjemahan Judul" at bounding box center [0, 0] width 0 height 0
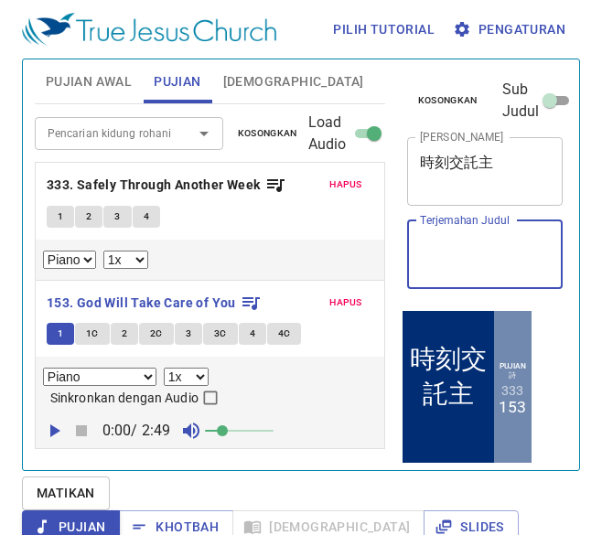
paste textarea "Setiap Waktu Berserah Pada Tuhan 時刻交託主"
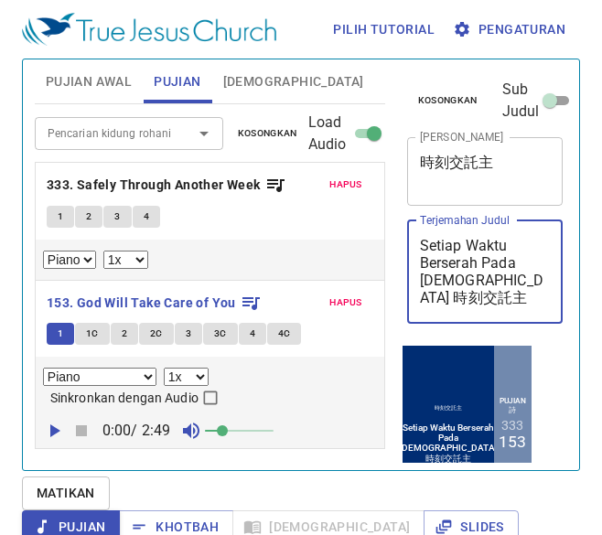
scroll to position [0, 109]
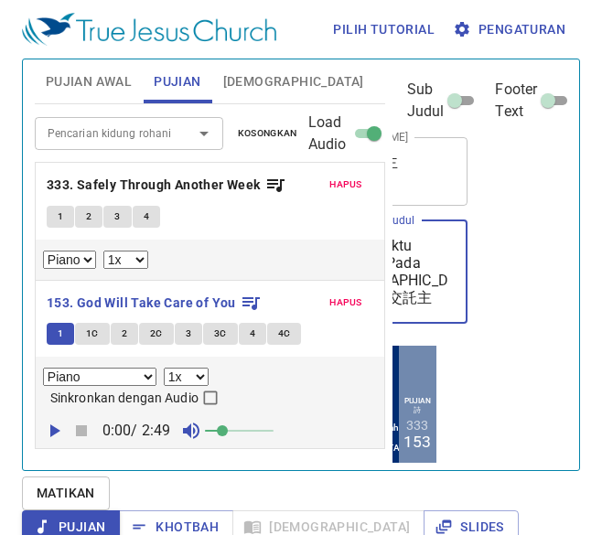
drag, startPoint x: 462, startPoint y: 285, endPoint x: 557, endPoint y: 317, distance: 100.1
click at [557, 317] on div "Kosongkan Sub Judul Footer Text Judul Khotbah 時刻交託主 x Judul Khotbah Terjemahan …" at bounding box center [484, 257] width 182 height 411
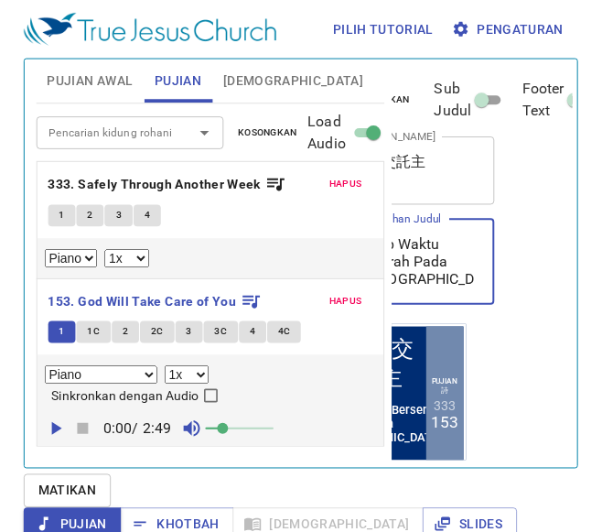
scroll to position [0, 0]
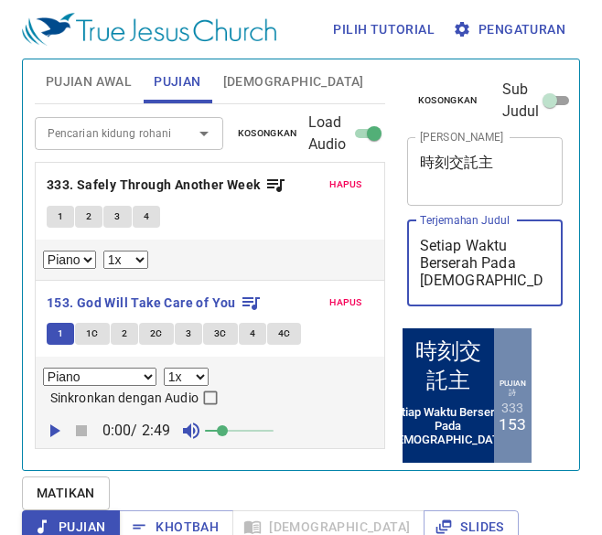
type textarea "Setiap Waktu Berserah Pada Tuhan"
click at [386, 90] on span "Slides" at bounding box center [407, 81] width 43 height 23
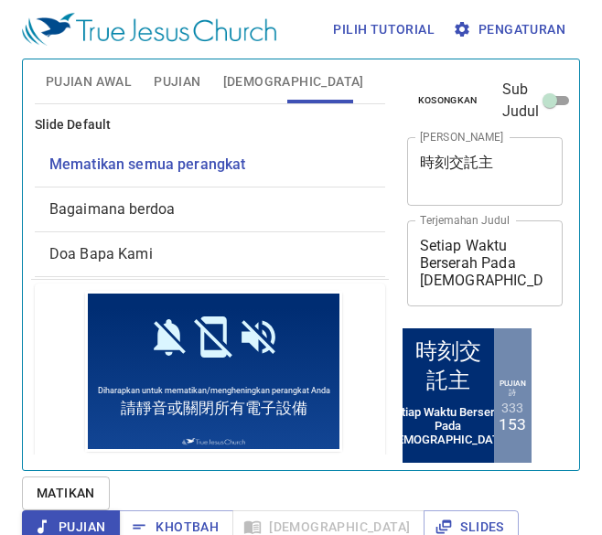
click at [0, 0] on span "Proyek" at bounding box center [0, 0] width 0 height 0
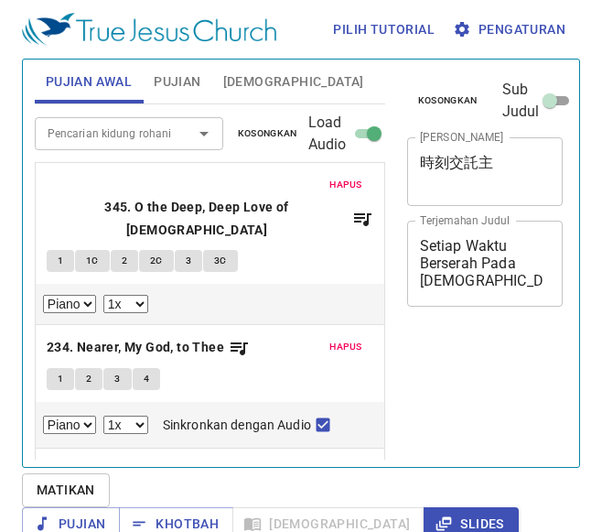
select select "1"
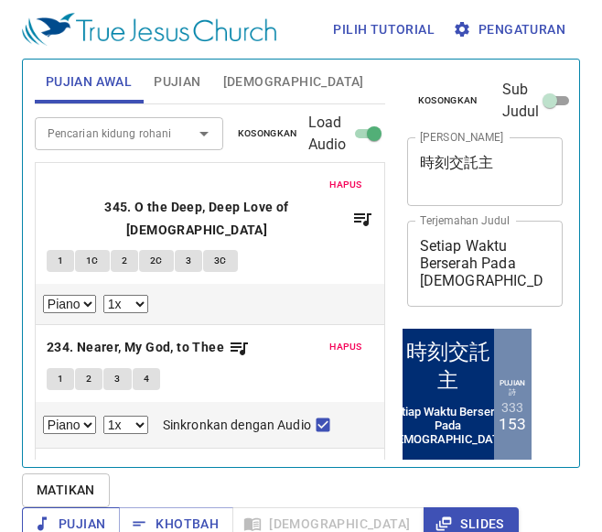
click at [105, 512] on span "Pujian" at bounding box center [71, 523] width 69 height 23
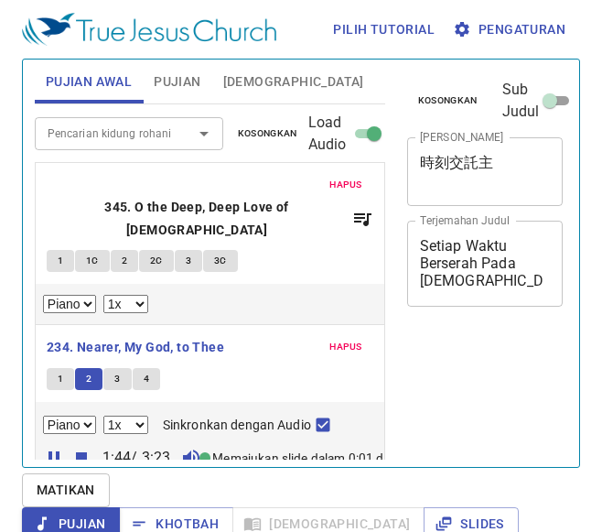
select select "1"
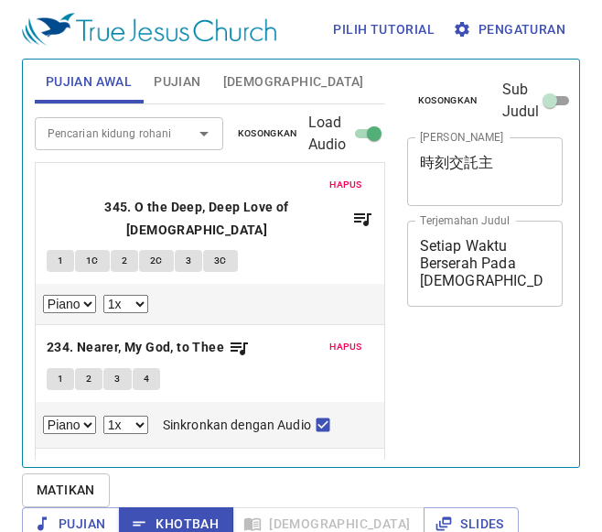
select select "1"
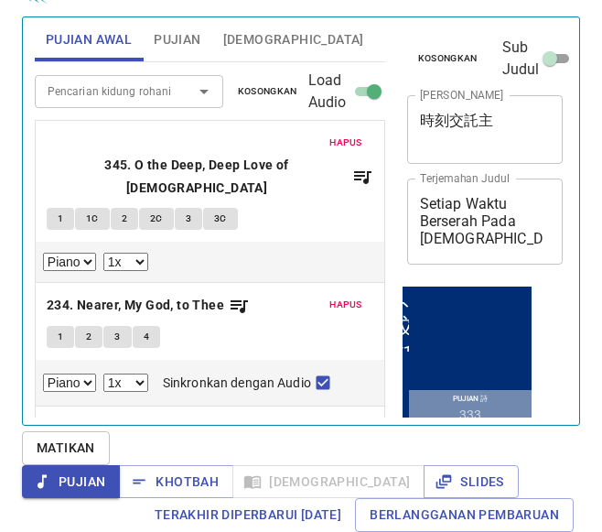
click at [0, 0] on span "Khotbah" at bounding box center [0, 0] width 0 height 0
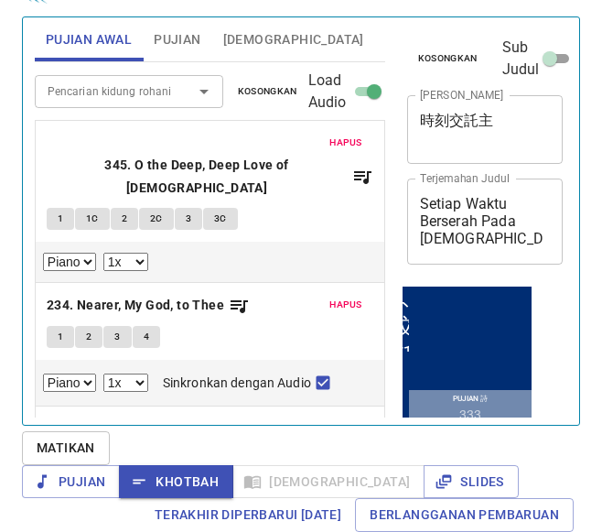
click at [187, 439] on b "104. My [DEMOGRAPHIC_DATA], I Love Thee" at bounding box center [182, 450] width 271 height 23
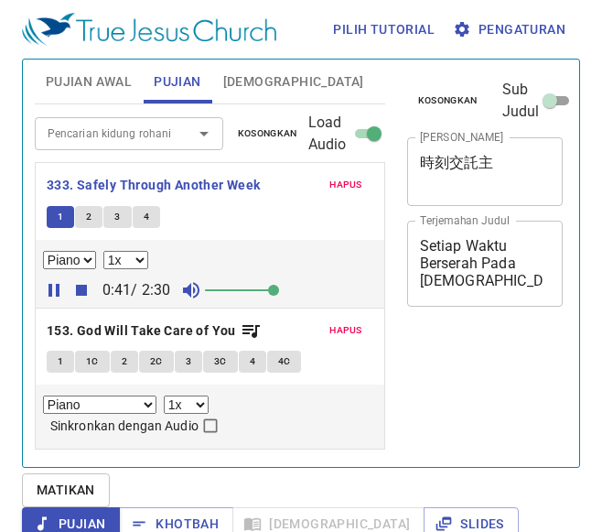
select select "1"
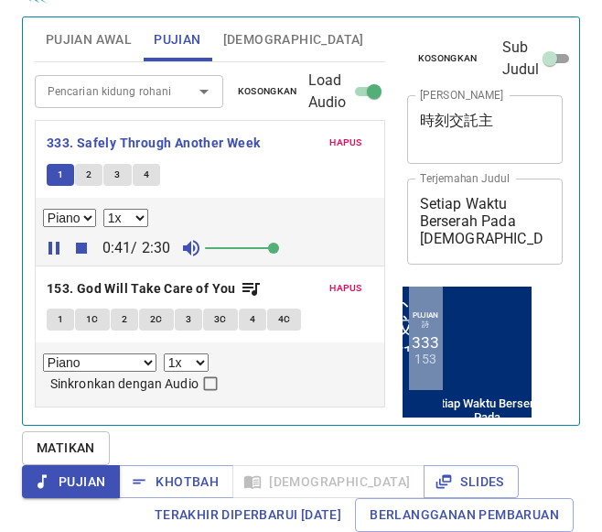
click at [79, 169] on button "2" at bounding box center [88, 175] width 27 height 22
click at [90, 169] on span "2" at bounding box center [88, 175] width 5 height 16
click at [91, 178] on span "2" at bounding box center [88, 175] width 5 height 16
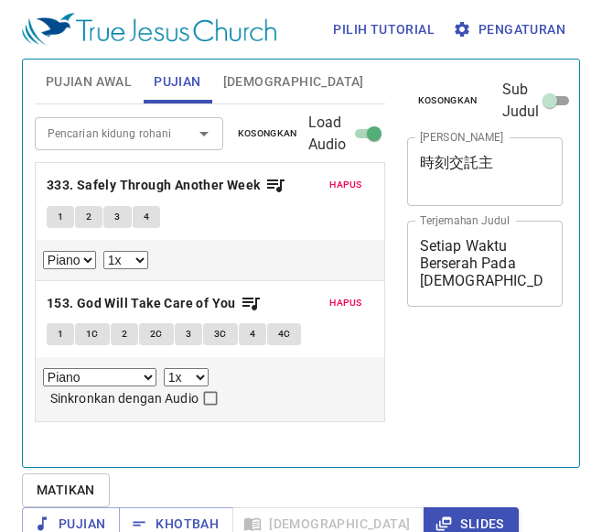
select select "1"
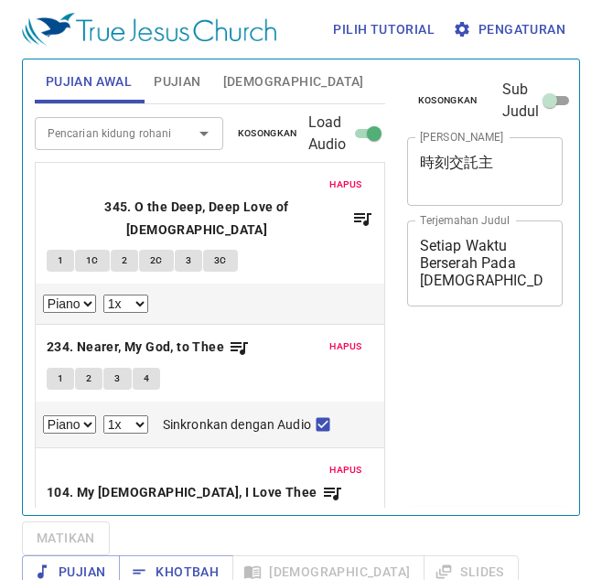
select select "1"
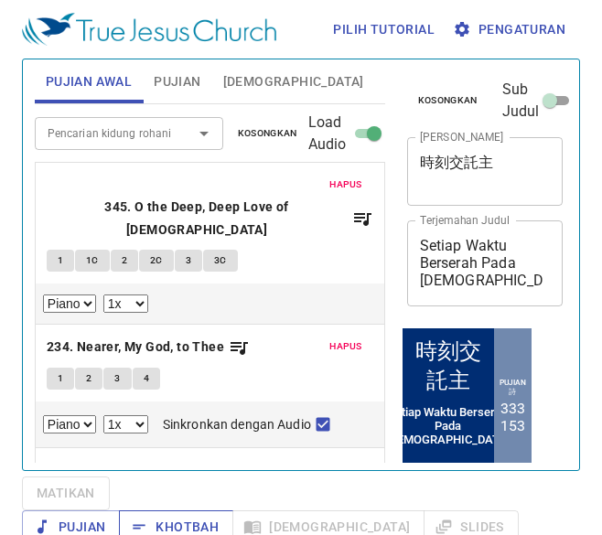
click at [148, 518] on icon "button" at bounding box center [139, 527] width 18 height 18
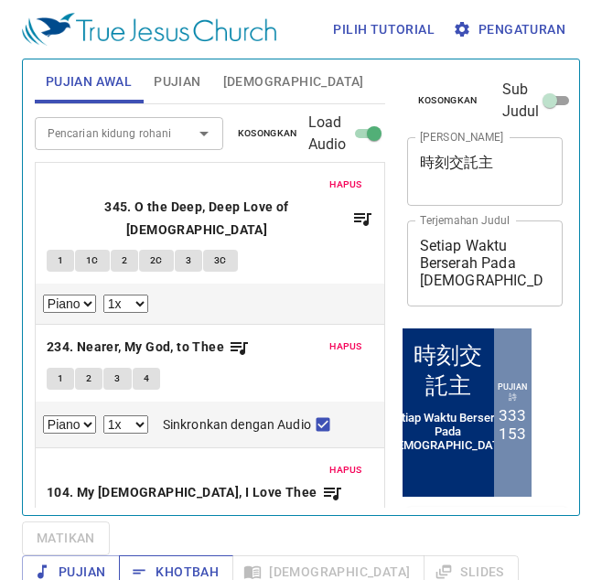
click at [145, 570] on icon "button" at bounding box center [140, 572] width 12 height 5
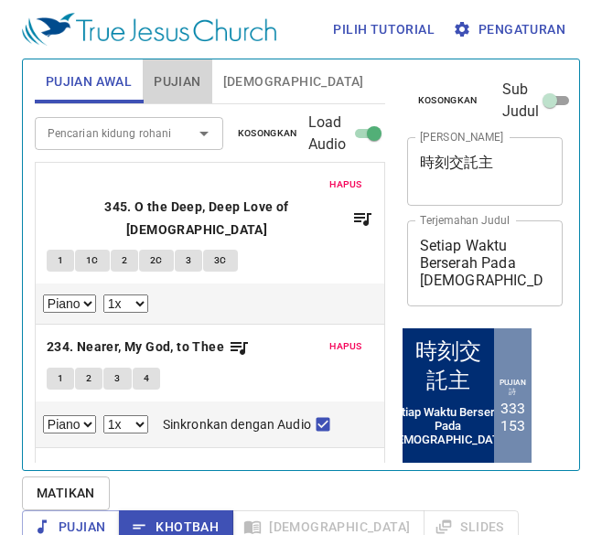
click at [176, 77] on span "Pujian" at bounding box center [177, 81] width 47 height 23
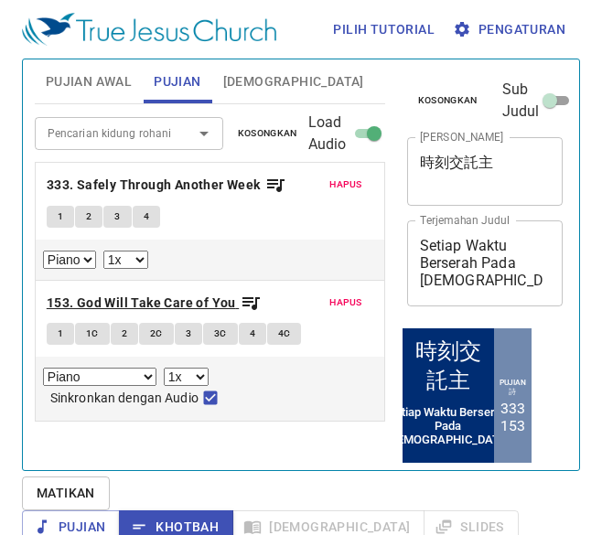
click at [200, 304] on b "153. God Will Take Care of You" at bounding box center [141, 303] width 189 height 23
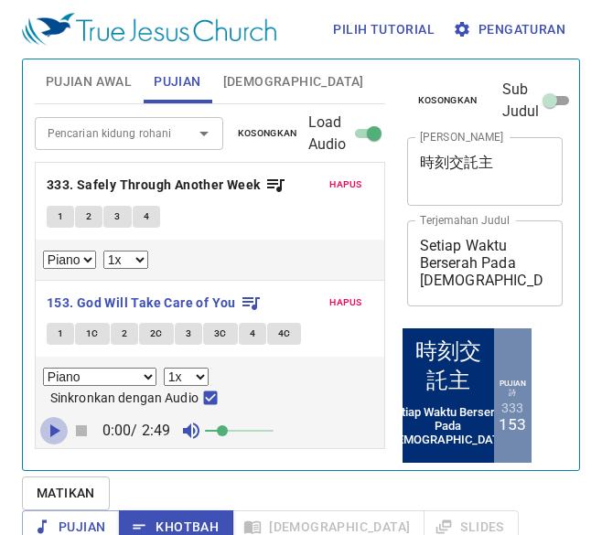
click at [56, 425] on icon "button" at bounding box center [54, 431] width 22 height 22
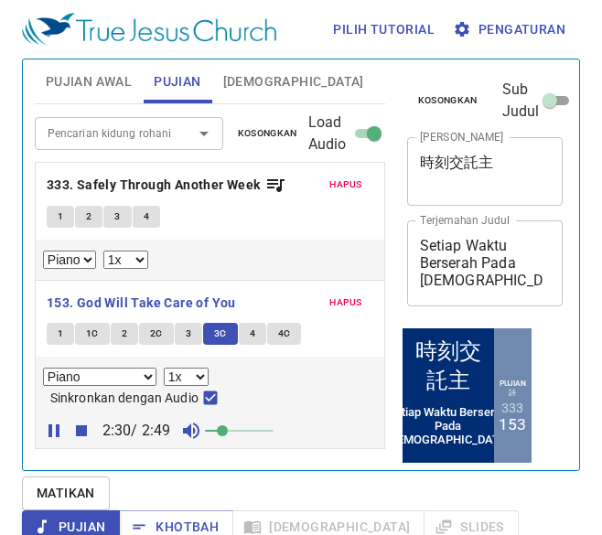
click at [214, 32] on img at bounding box center [149, 29] width 254 height 33
click at [54, 429] on icon "button" at bounding box center [55, 431] width 10 height 13
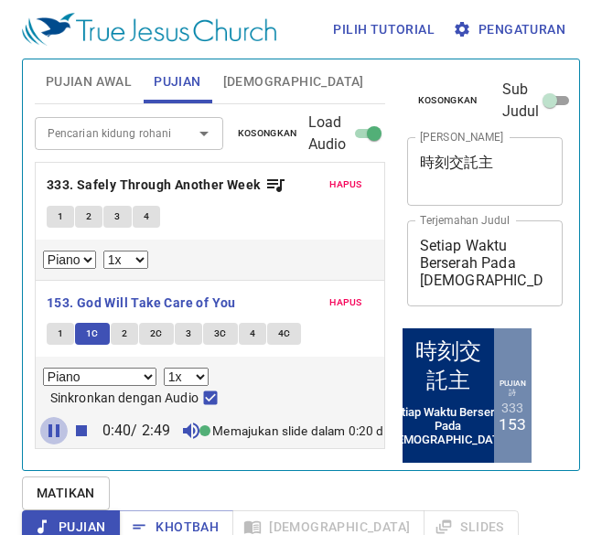
click at [53, 432] on icon "button" at bounding box center [54, 431] width 22 height 22
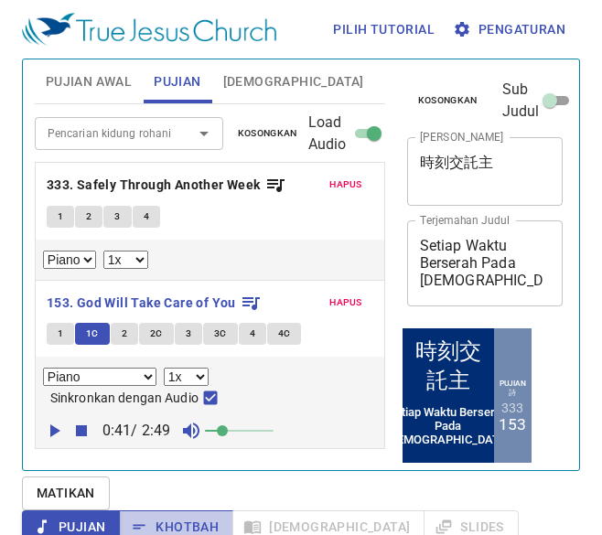
click at [219, 516] on span "Khotbah" at bounding box center [176, 527] width 85 height 23
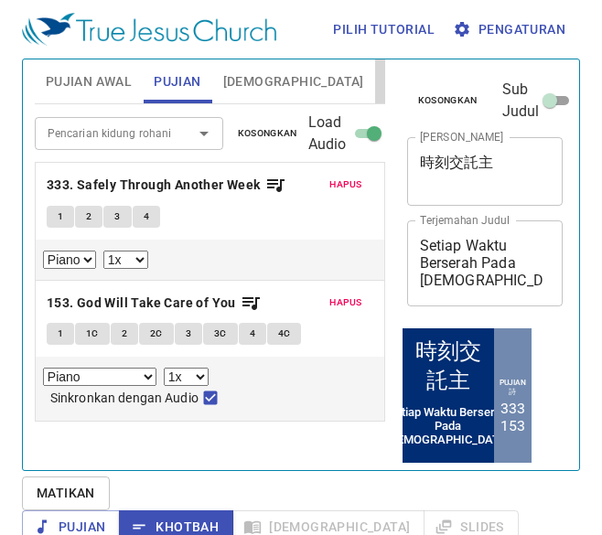
click at [386, 71] on span "Slides" at bounding box center [407, 81] width 43 height 23
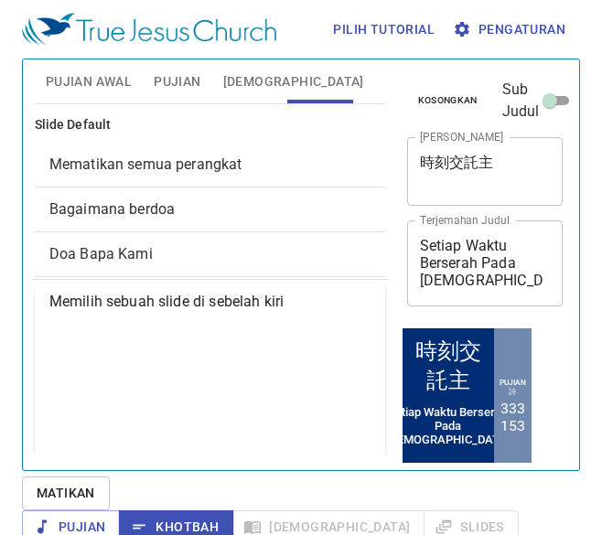
click at [275, 209] on span "Bagaimana berdoa" at bounding box center [209, 210] width 321 height 22
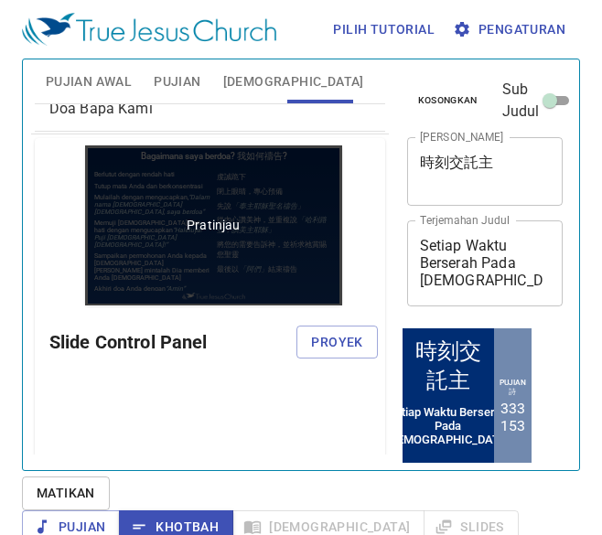
scroll to position [146, 0]
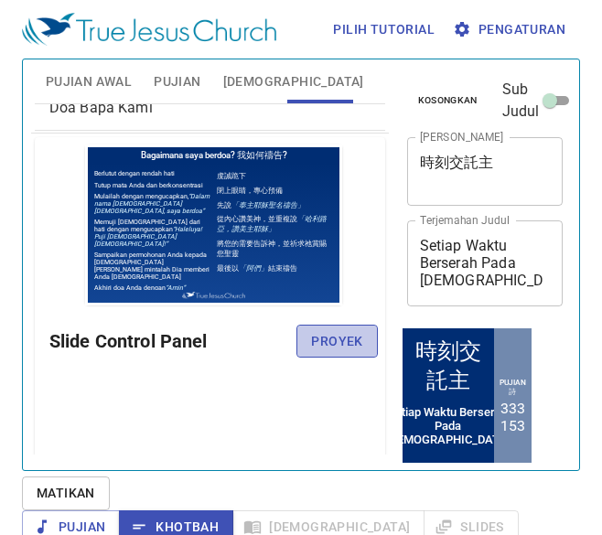
click at [338, 342] on span "Proyek" at bounding box center [336, 341] width 51 height 23
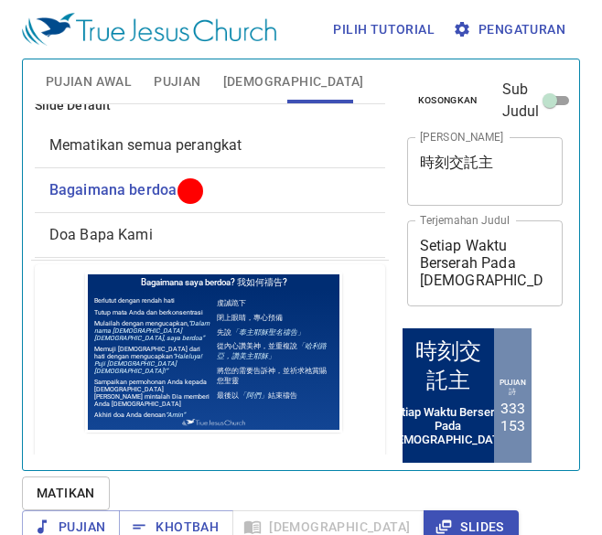
scroll to position [0, 0]
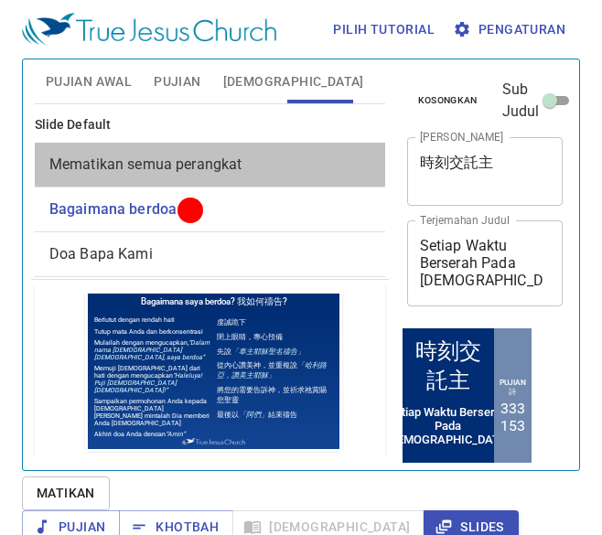
click at [228, 161] on span "Mematikan semua perangkat" at bounding box center [145, 164] width 193 height 17
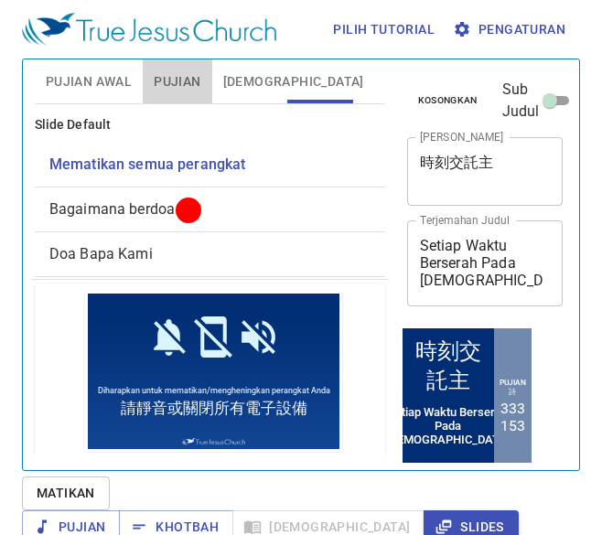
click at [191, 78] on span "Pujian" at bounding box center [177, 81] width 47 height 23
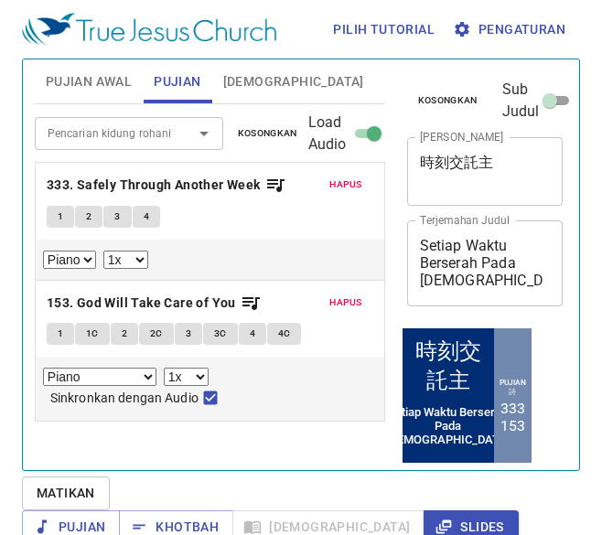
click at [93, 85] on span "Pujian Awal" at bounding box center [89, 81] width 86 height 23
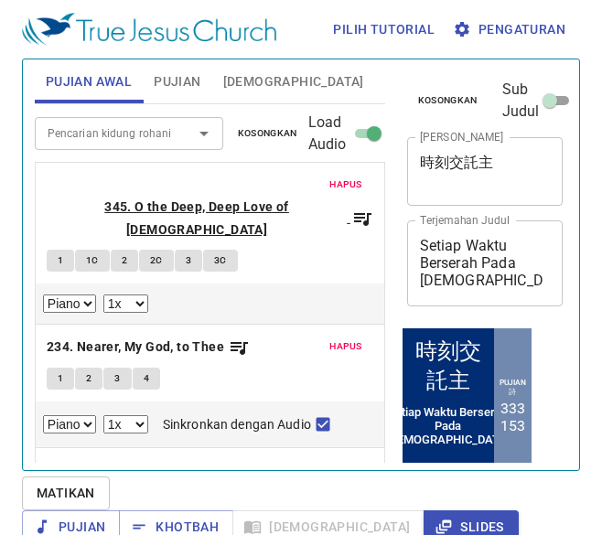
click at [261, 196] on b "345. O the Deep, Deep Love of Jesus" at bounding box center [197, 218] width 301 height 45
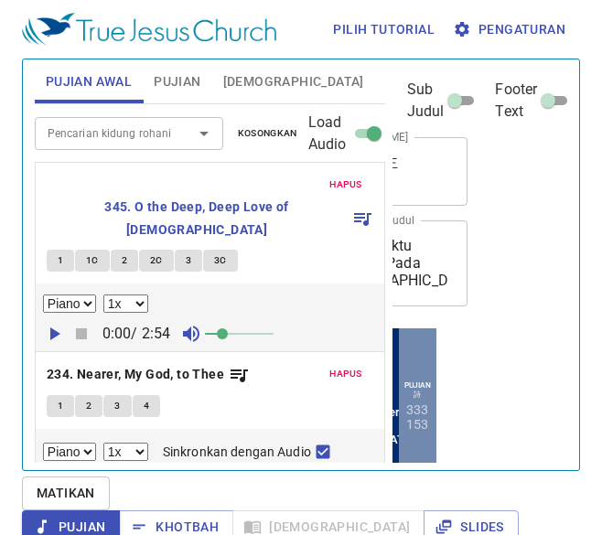
scroll to position [0, 109]
click at [538, 101] on input "Footer Text" at bounding box center [548, 104] width 66 height 22
checkbox input "true"
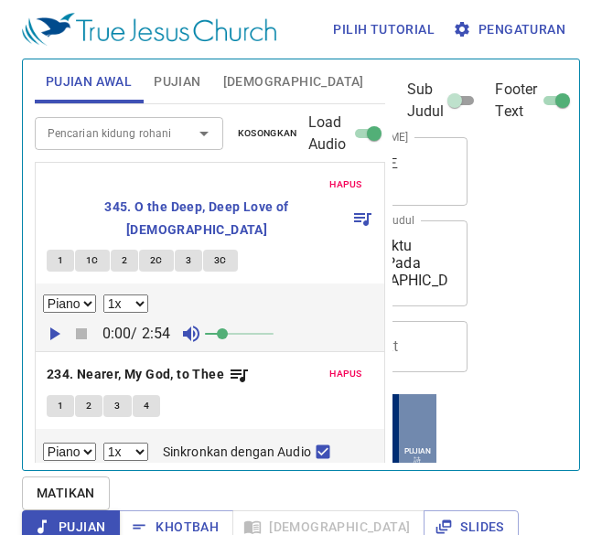
scroll to position [0, 0]
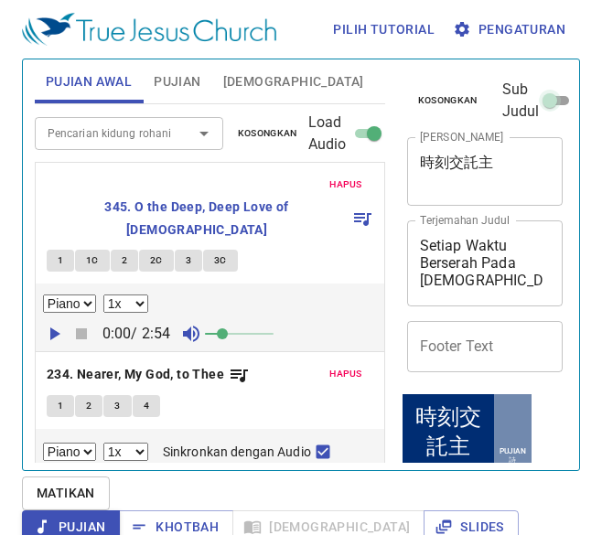
click at [551, 100] on input "Sub Judul" at bounding box center [550, 104] width 66 height 22
checkbox input "true"
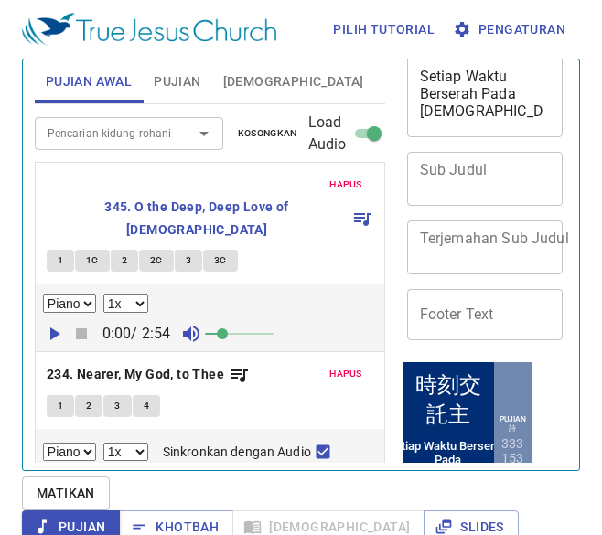
scroll to position [178, 0]
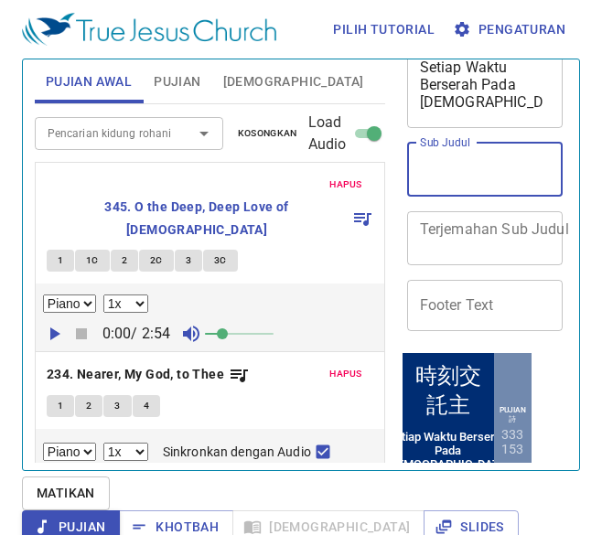
click at [492, 170] on textarea "Sub Judul" at bounding box center [485, 169] width 131 height 35
type textarea "m"
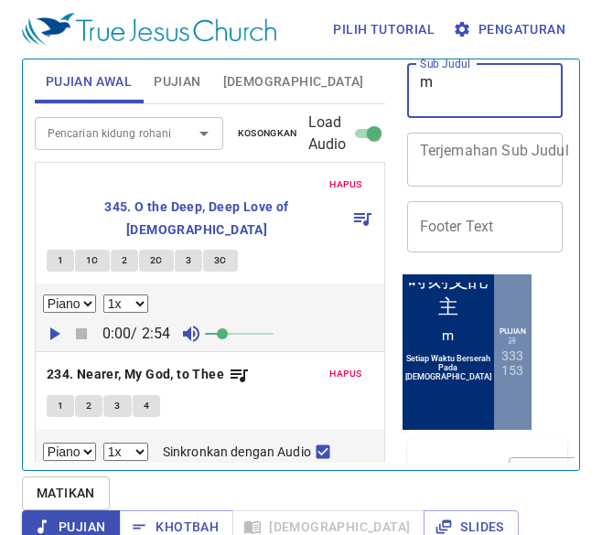
scroll to position [255, 0]
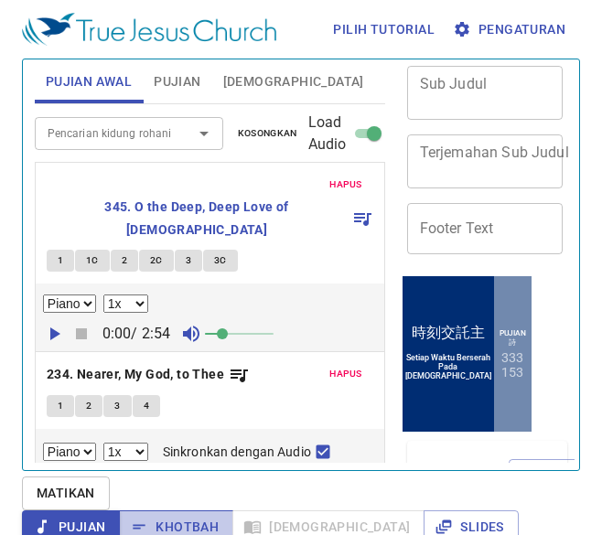
click at [148, 518] on icon "button" at bounding box center [139, 527] width 18 height 18
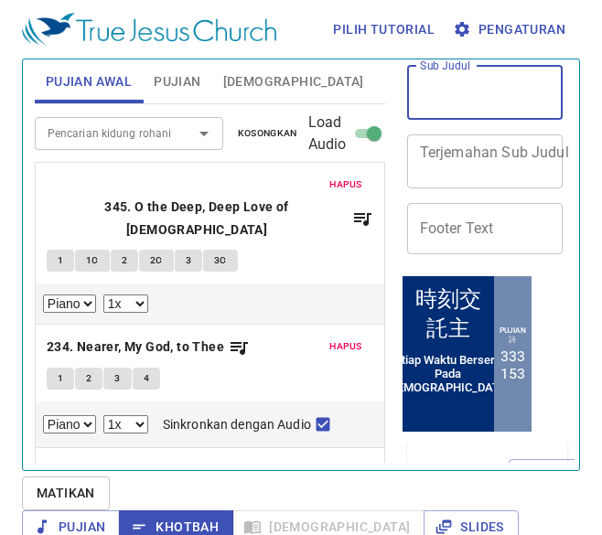
click at [490, 102] on textarea "Sub Judul" at bounding box center [485, 92] width 131 height 35
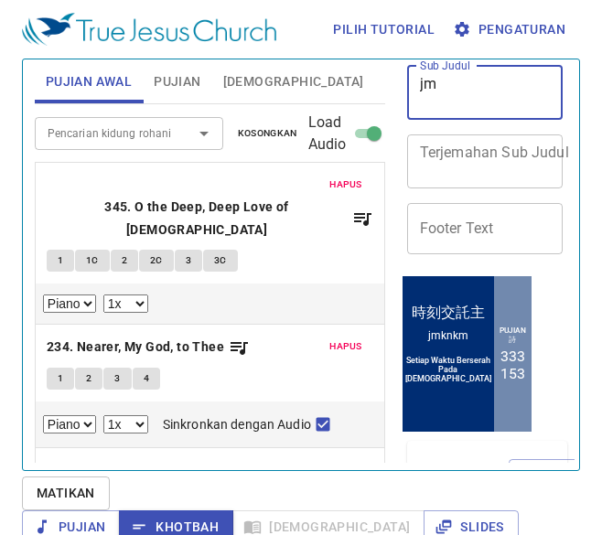
type textarea "j"
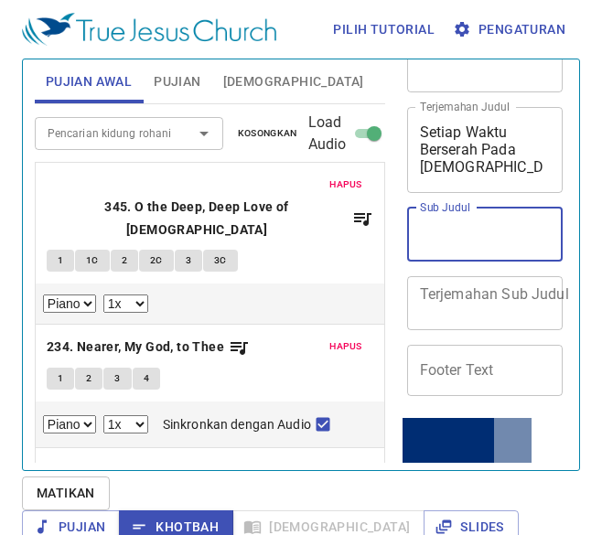
scroll to position [111, 0]
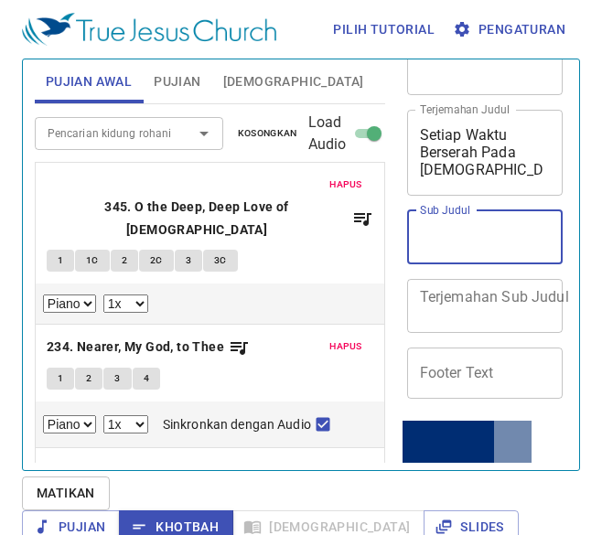
click at [489, 302] on textarea "Terjemahan Sub Judul" at bounding box center [485, 305] width 131 height 35
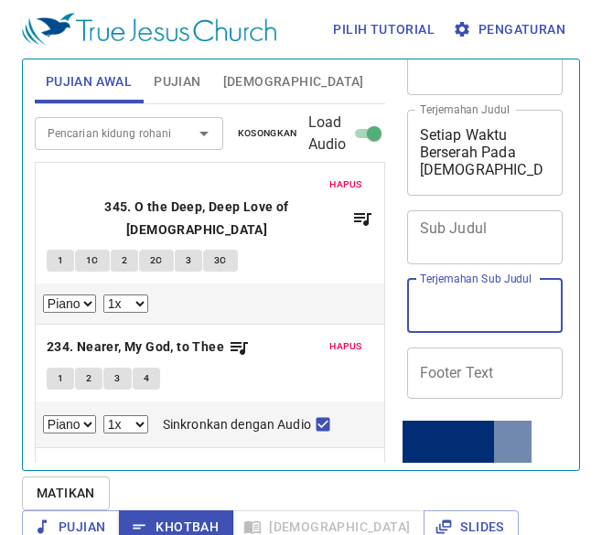
type textarea "n"
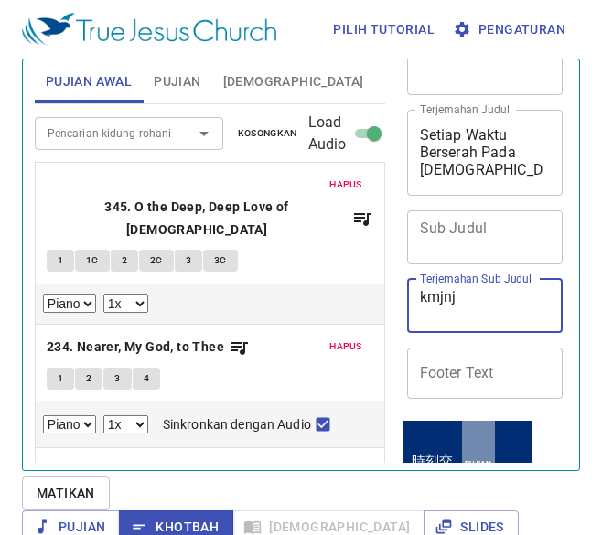
type textarea "kmjnjn"
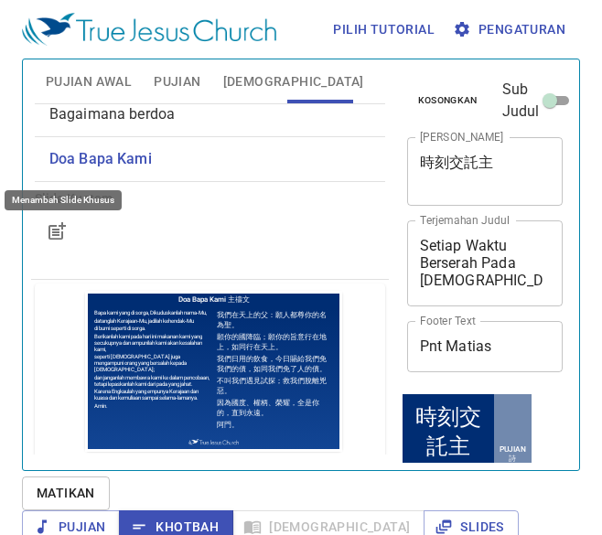
click at [80, 78] on span "Pujian Awal" at bounding box center [89, 81] width 86 height 23
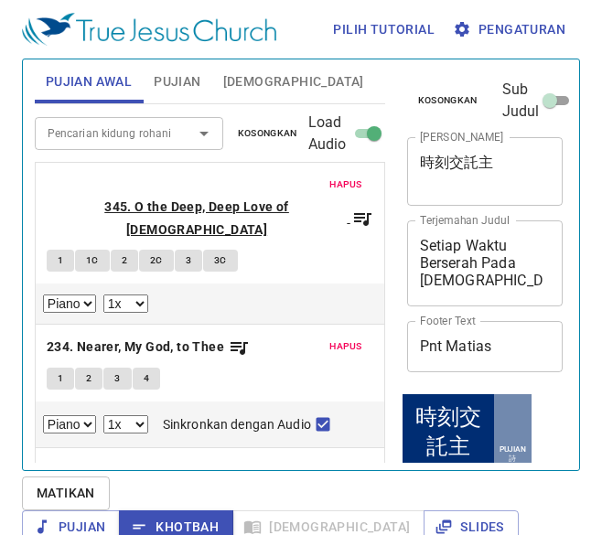
click at [171, 196] on b "345. O the Deep, Deep Love of [DEMOGRAPHIC_DATA]" at bounding box center [197, 218] width 301 height 45
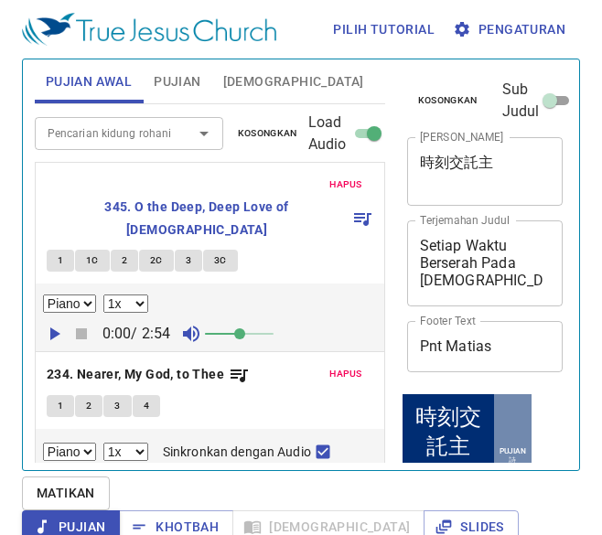
click at [66, 250] on button "1" at bounding box center [60, 261] width 27 height 22
click at [122, 196] on b "345. O the Deep, Deep Love of [DEMOGRAPHIC_DATA]" at bounding box center [197, 218] width 301 height 45
click at [56, 323] on icon "button" at bounding box center [54, 334] width 22 height 22
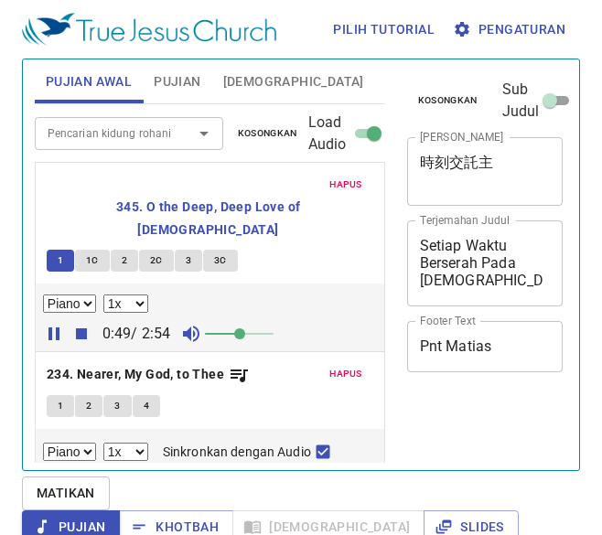
select select "1"
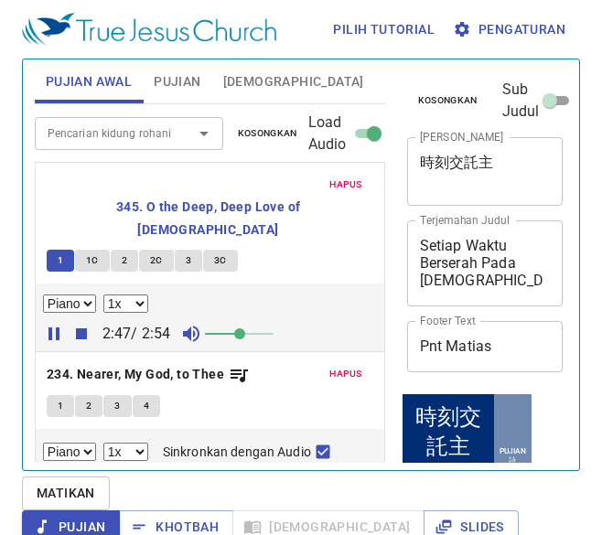
click at [375, 98] on button "Slides" at bounding box center [407, 81] width 65 height 44
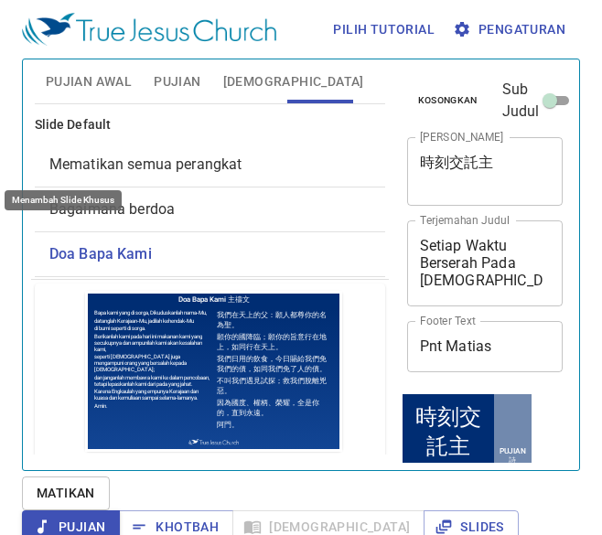
click at [57, 316] on icon "button" at bounding box center [57, 327] width 22 height 22
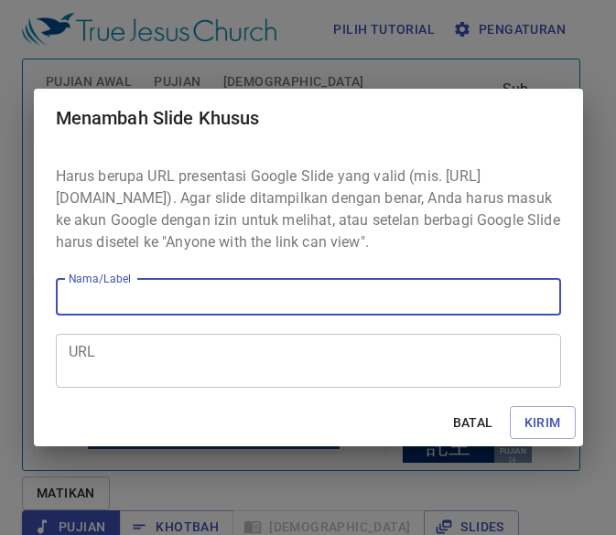
click at [143, 307] on input "Nama/Label" at bounding box center [308, 297] width 505 height 37
type input "Selesai"
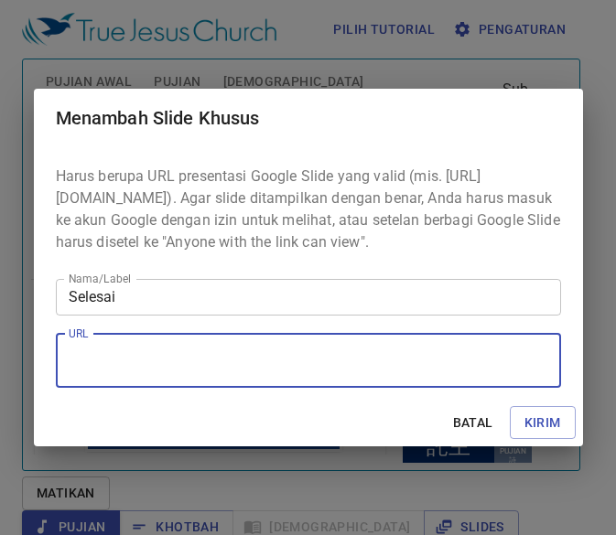
click at [0, 0] on textarea "URL" at bounding box center [0, 0] width 0 height 0
paste textarea "https://sg.docworkspace.com/d/sIIKFrKW4AqDl88UG?sa=601.1037"
type textarea "https://sg.docworkspace.com/d/sIIKFrKW4AqDl88UG?sa=601.1037"
click at [0, 0] on span "Kirim" at bounding box center [0, 0] width 0 height 0
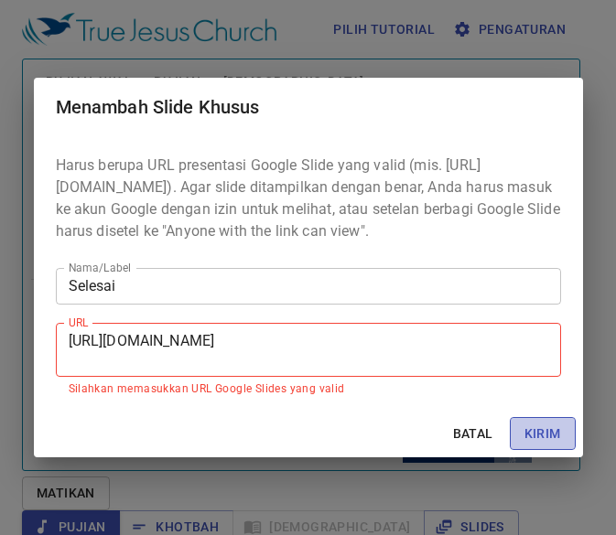
click at [0, 0] on span "Kirim" at bounding box center [0, 0] width 0 height 0
drag, startPoint x: 220, startPoint y: 404, endPoint x: 309, endPoint y: 396, distance: 90.0
click at [0, 0] on p "Silahkan memasukkan URL Google Slides yang valid" at bounding box center [0, 0] width 0 height 0
drag, startPoint x: 309, startPoint y: 396, endPoint x: 335, endPoint y: 407, distance: 27.9
click at [0, 0] on p "Silahkan memasukkan URL Google Slides yang valid" at bounding box center [0, 0] width 0 height 0
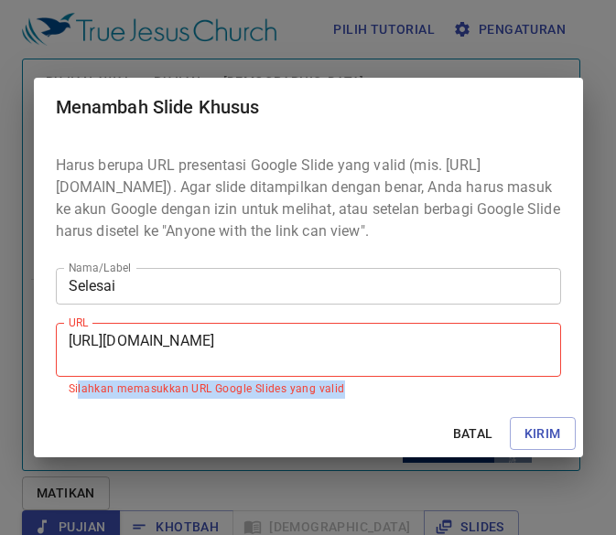
drag, startPoint x: 79, startPoint y: 401, endPoint x: 227, endPoint y: 421, distance: 149.6
click at [227, 421] on form "Harus berupa URL presentasi Google Slide yang valid (mis. https://docs.google.c…" at bounding box center [308, 296] width 549 height 321
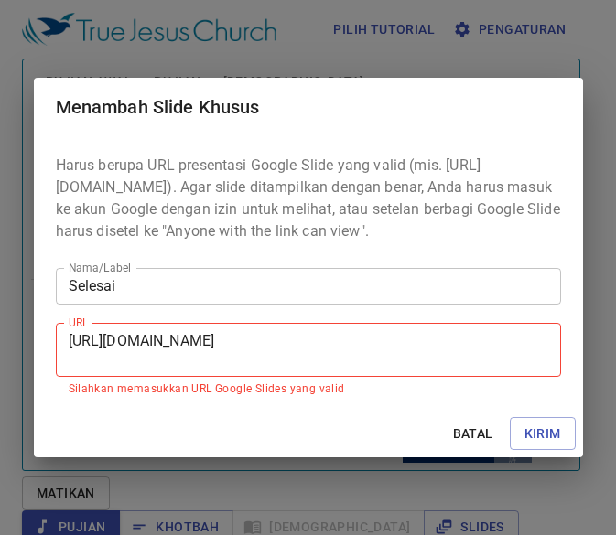
drag, startPoint x: 227, startPoint y: 421, endPoint x: 251, endPoint y: 434, distance: 27.0
click at [0, 0] on div "Batal Kirim" at bounding box center [0, 0] width 0 height 0
click at [0, 0] on span "Batal" at bounding box center [0, 0] width 0 height 0
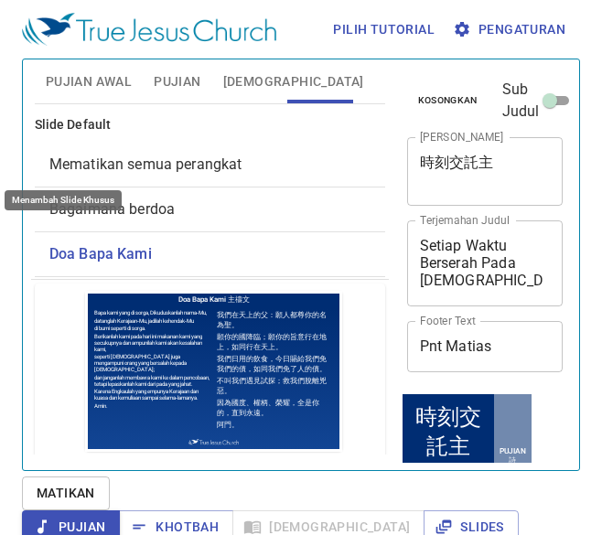
click at [59, 316] on icon "button" at bounding box center [57, 327] width 22 height 22
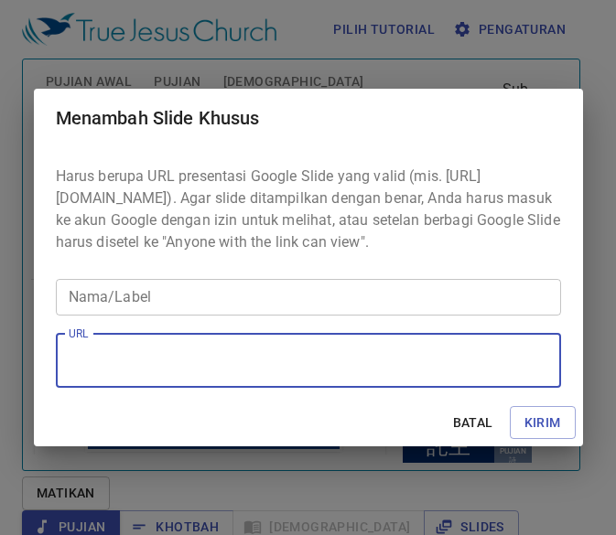
click at [0, 0] on textarea "URL" at bounding box center [0, 0] width 0 height 0
